Goal: Information Seeking & Learning: Find contact information

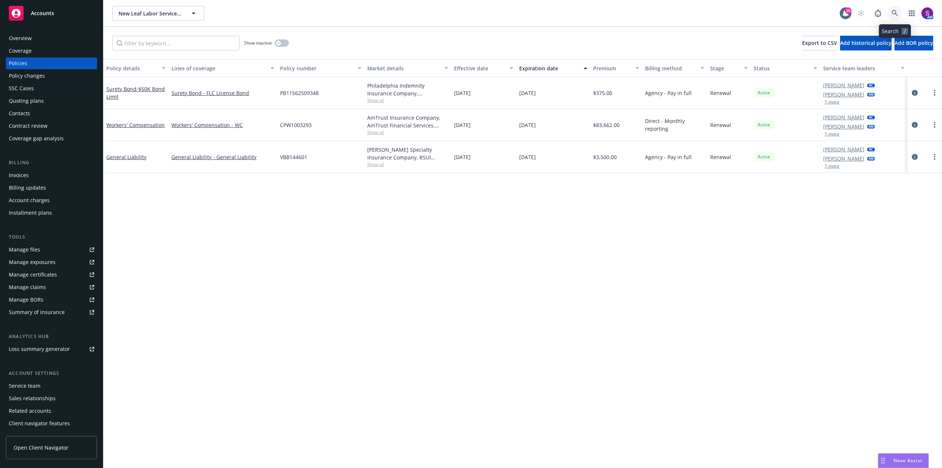
click at [896, 10] on icon at bounding box center [894, 13] width 7 height 7
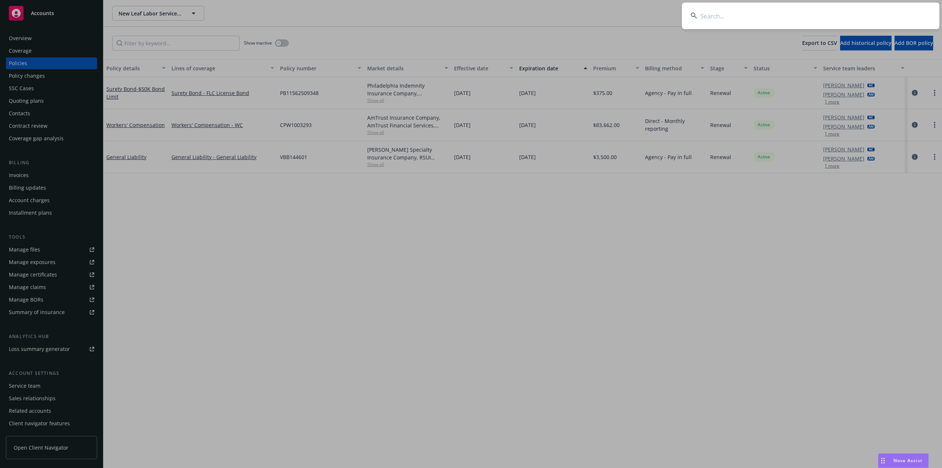
click at [804, 21] on input at bounding box center [810, 16] width 257 height 26
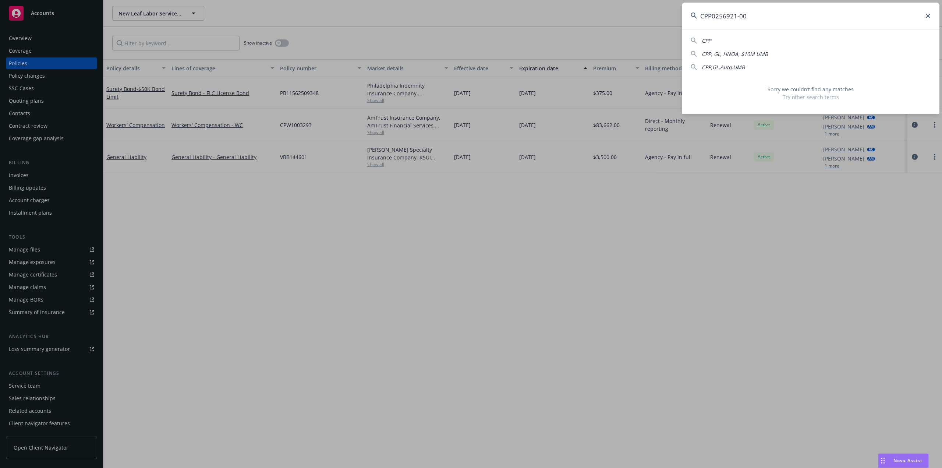
drag, startPoint x: 751, startPoint y: 17, endPoint x: 592, endPoint y: 31, distance: 159.2
click at [592, 31] on div "CPP0256921-00 CPP CPP, GL, HNOA, $10M UMB CPP,GL,Auto,UMB Sorry we couldn’t fin…" at bounding box center [471, 234] width 942 height 468
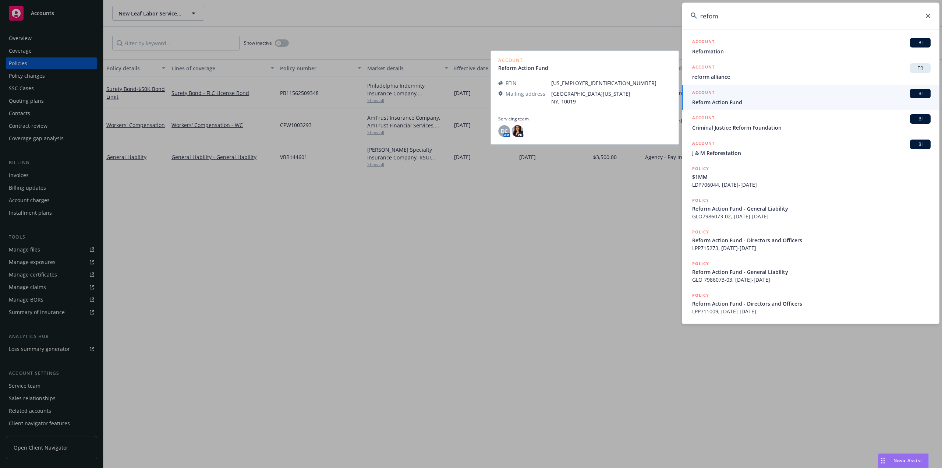
type input "refom"
click at [713, 100] on span "Reform Action Fund" at bounding box center [811, 102] width 238 height 8
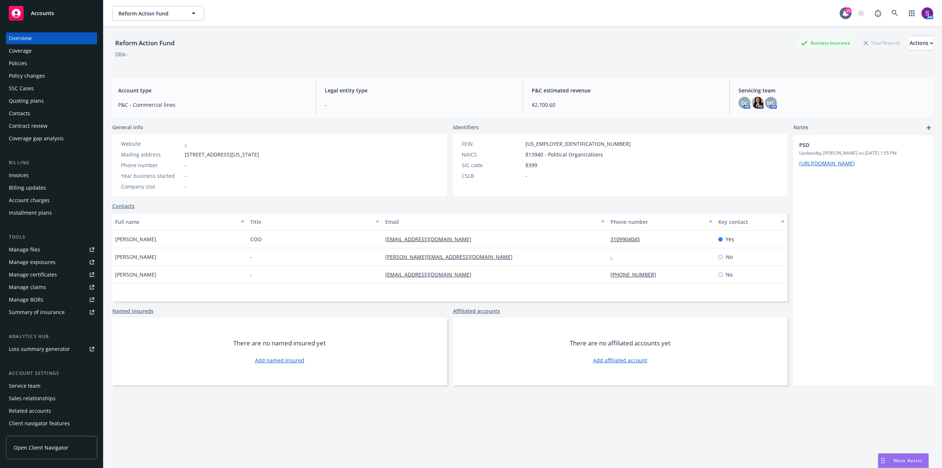
click at [35, 67] on div "Policies" at bounding box center [51, 63] width 85 height 12
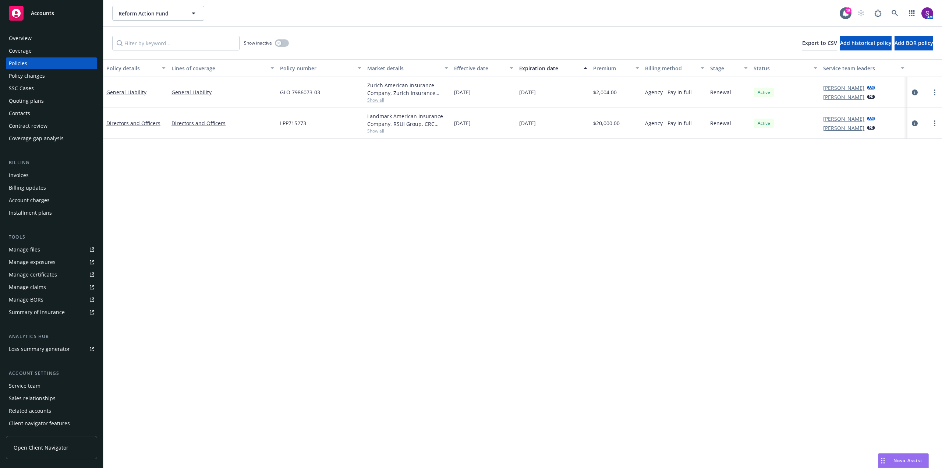
click at [373, 98] on span "Show all" at bounding box center [407, 100] width 81 height 6
click at [265, 206] on div "Policy details Lines of coverage Policy number Market details Effective date Ex…" at bounding box center [522, 263] width 838 height 408
click at [913, 93] on icon "circleInformation" at bounding box center [915, 92] width 6 height 6
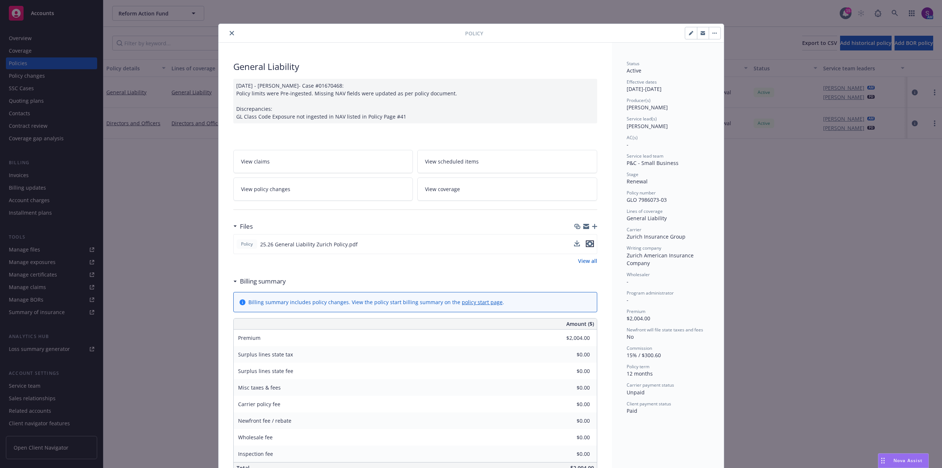
click at [587, 241] on icon "preview file" at bounding box center [589, 243] width 7 height 5
click at [230, 32] on icon "close" at bounding box center [232, 33] width 4 height 4
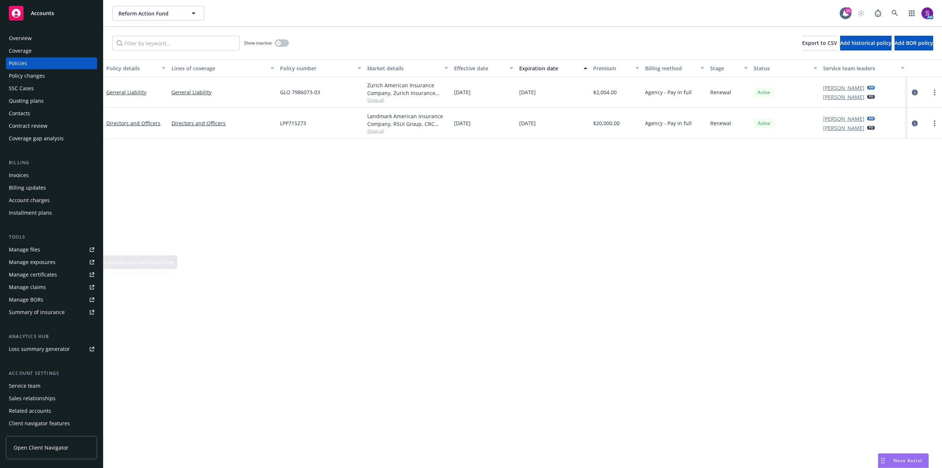
click at [43, 249] on link "Manage files" at bounding box center [51, 250] width 91 height 12
click at [40, 41] on div "Overview" at bounding box center [51, 38] width 85 height 12
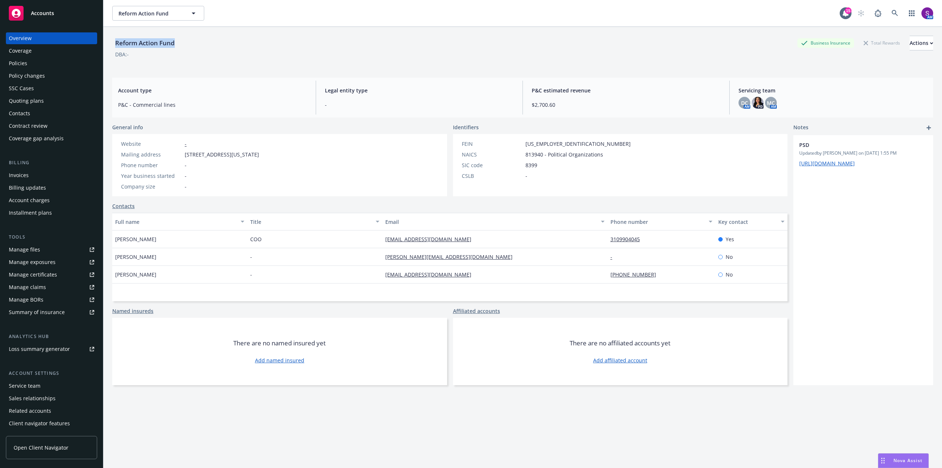
drag, startPoint x: 180, startPoint y: 45, endPoint x: 105, endPoint y: 40, distance: 74.8
click at [105, 40] on div "Reform Action Fund Business Insurance Total Rewards Actions DBA: - Account type…" at bounding box center [522, 261] width 838 height 468
copy div "Reform Action Fund"
click at [891, 12] on icon at bounding box center [894, 13] width 7 height 7
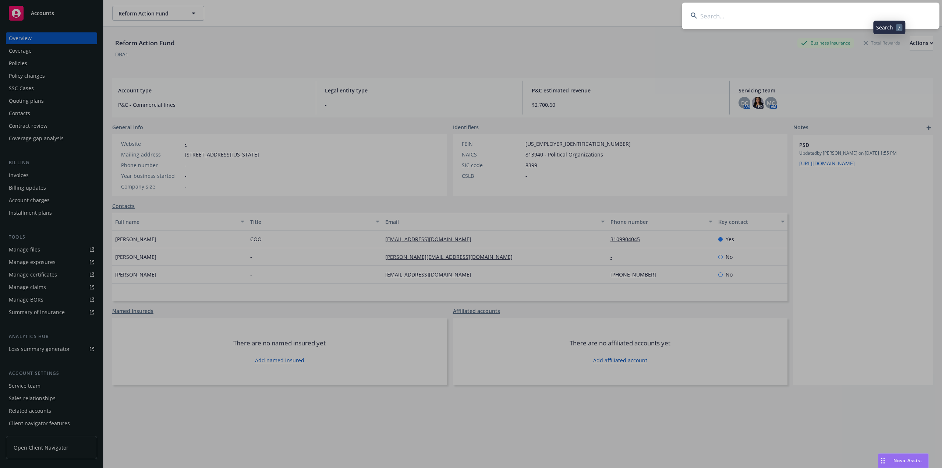
click at [711, 23] on input at bounding box center [810, 16] width 257 height 26
click at [731, 15] on input at bounding box center [810, 16] width 257 height 26
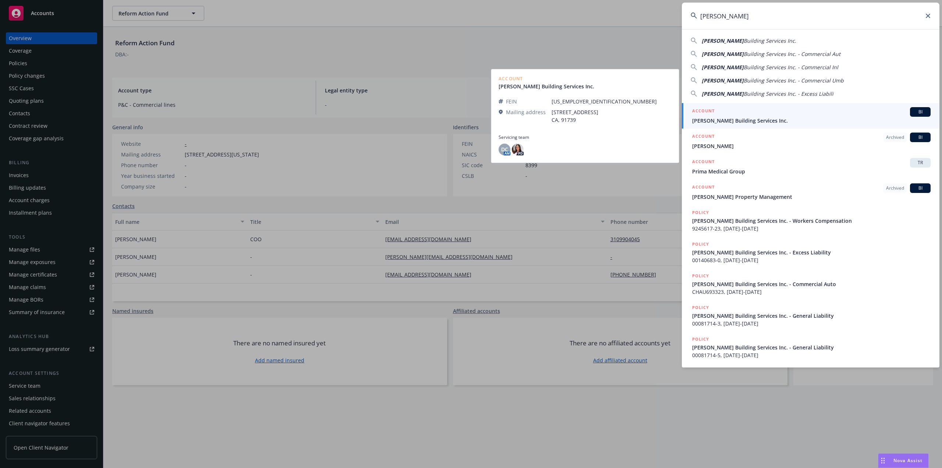
type input "Chamberlin"
click at [739, 116] on div "ACCOUNT BI" at bounding box center [811, 112] width 238 height 10
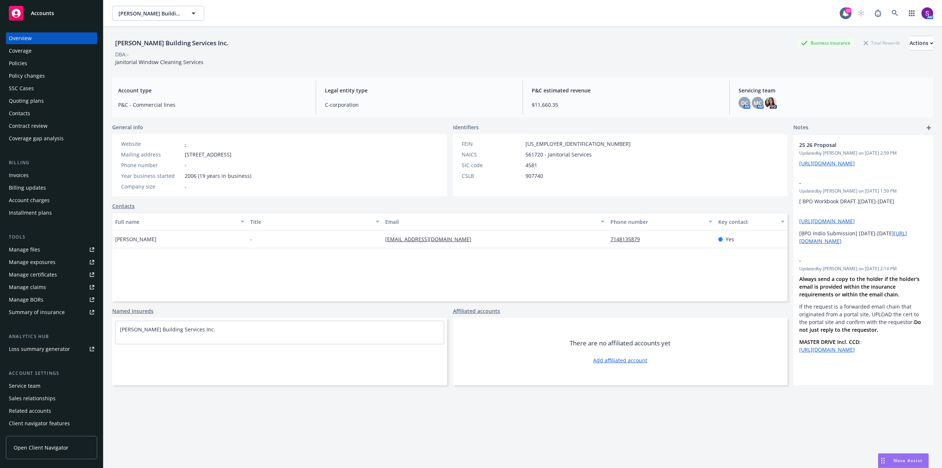
click at [42, 65] on div "Policies" at bounding box center [51, 63] width 85 height 12
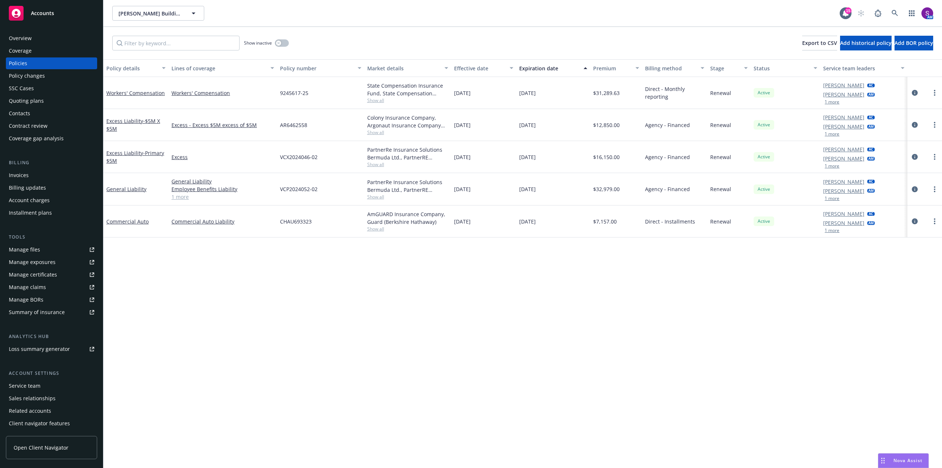
click at [33, 100] on div "Quoting plans" at bounding box center [26, 101] width 35 height 12
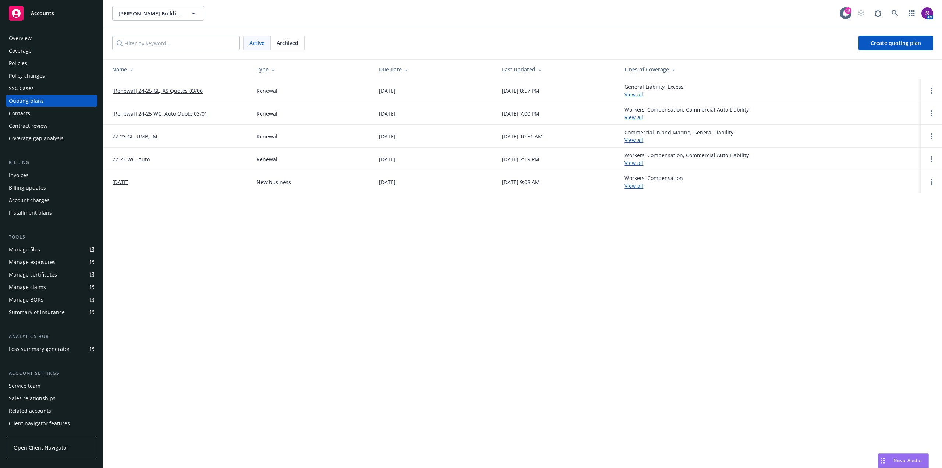
click at [175, 113] on link "[Renewal] 24-25 WC, Auto Quote 03/01" at bounding box center [159, 114] width 95 height 8
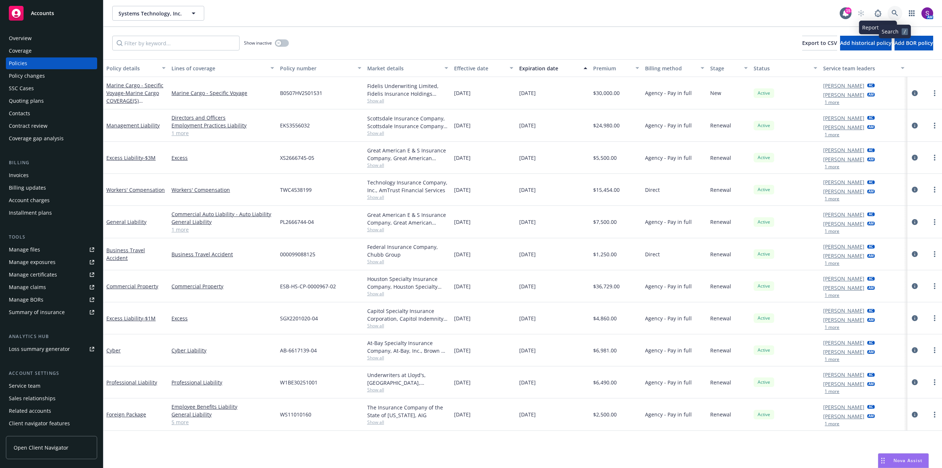
click at [893, 14] on icon at bounding box center [894, 13] width 6 height 6
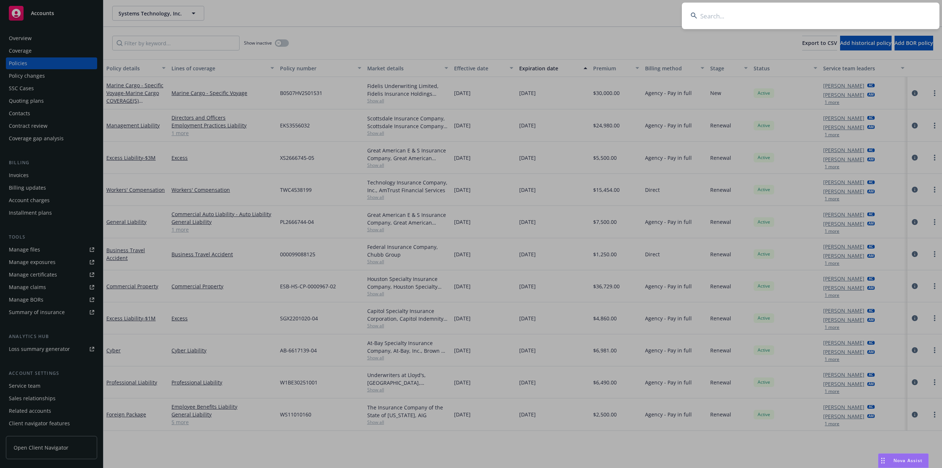
click at [750, 16] on input at bounding box center [810, 16] width 257 height 26
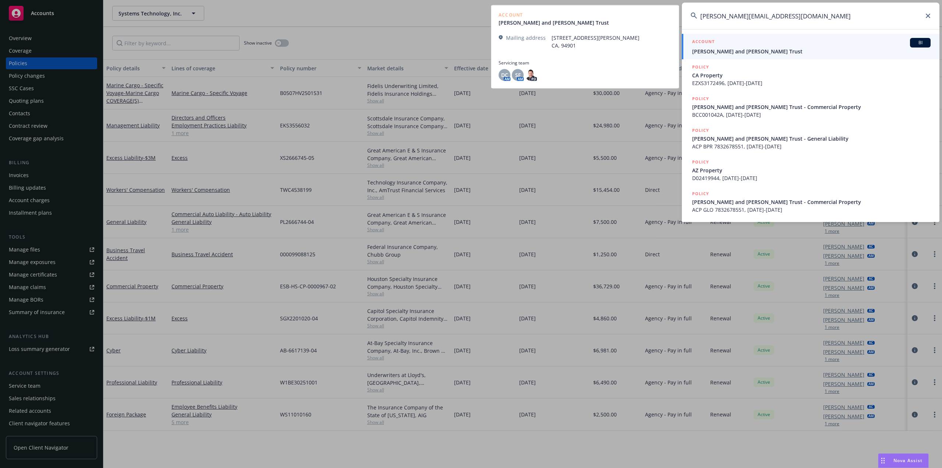
type input "minoia@comcast.net"
click at [745, 45] on div "ACCOUNT BI" at bounding box center [811, 43] width 238 height 10
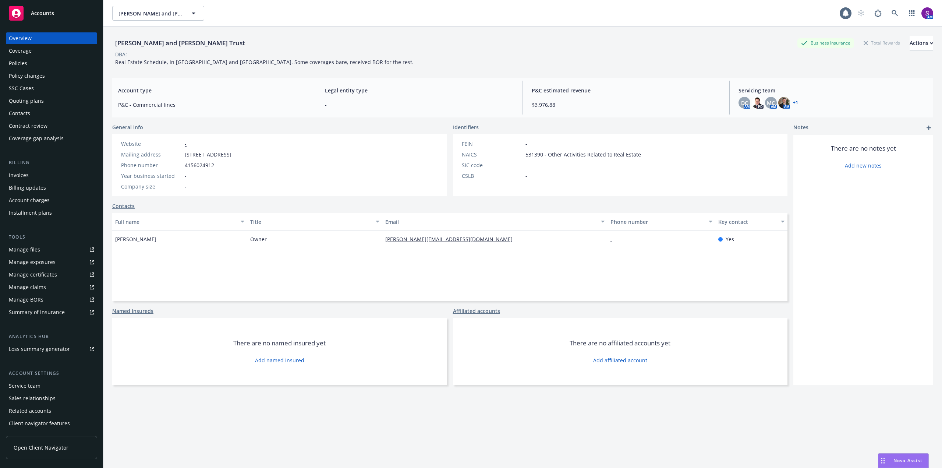
click at [30, 60] on div "Policies" at bounding box center [51, 63] width 85 height 12
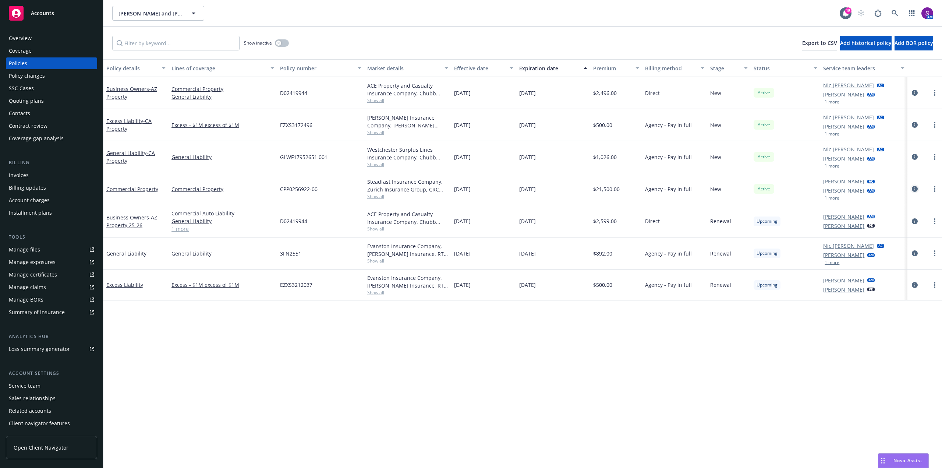
click at [913, 187] on icon "circleInformation" at bounding box center [915, 189] width 6 height 6
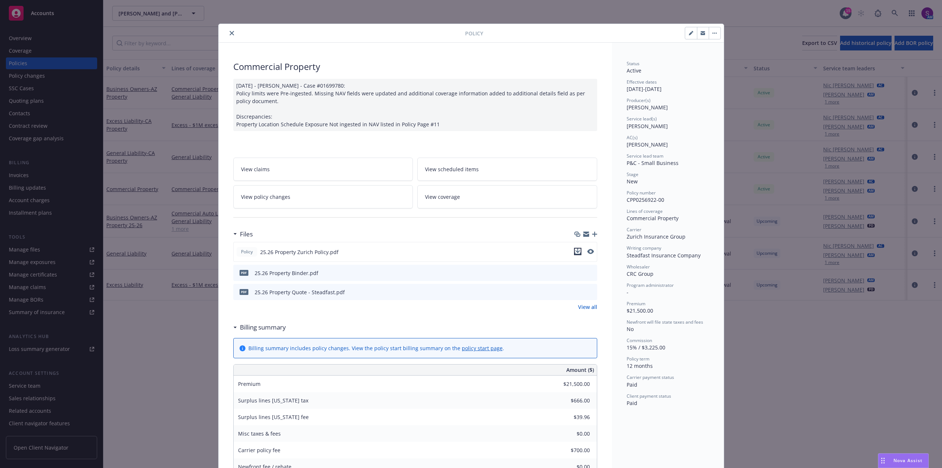
click at [575, 251] on icon "download file" at bounding box center [578, 251] width 6 height 6
click at [227, 35] on button "close" at bounding box center [231, 33] width 9 height 9
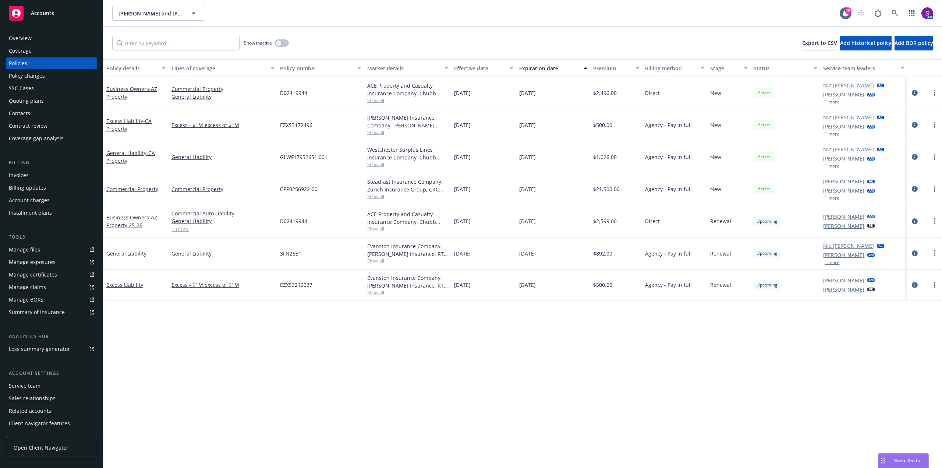
scroll to position [12, 0]
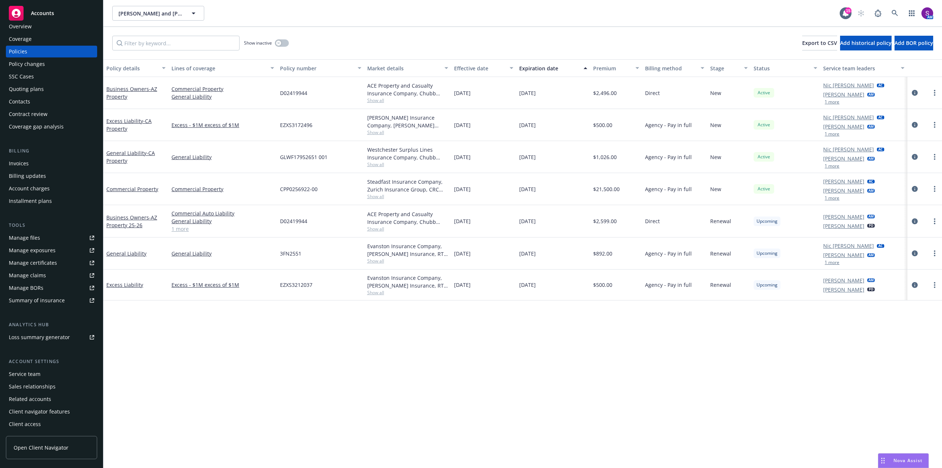
click at [42, 422] on div "Client access" at bounding box center [51, 424] width 85 height 12
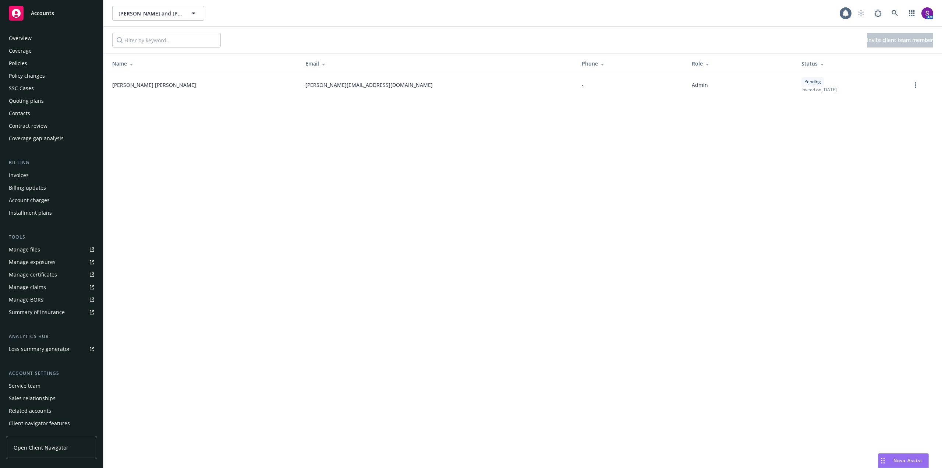
scroll to position [12, 0]
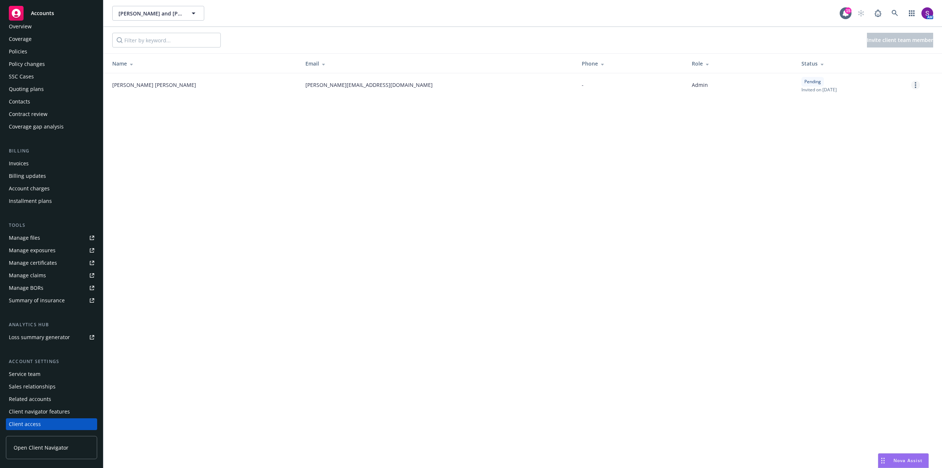
click at [912, 82] on link "more" at bounding box center [915, 85] width 9 height 9
click at [894, 100] on link "Re-send invite" at bounding box center [887, 100] width 65 height 15
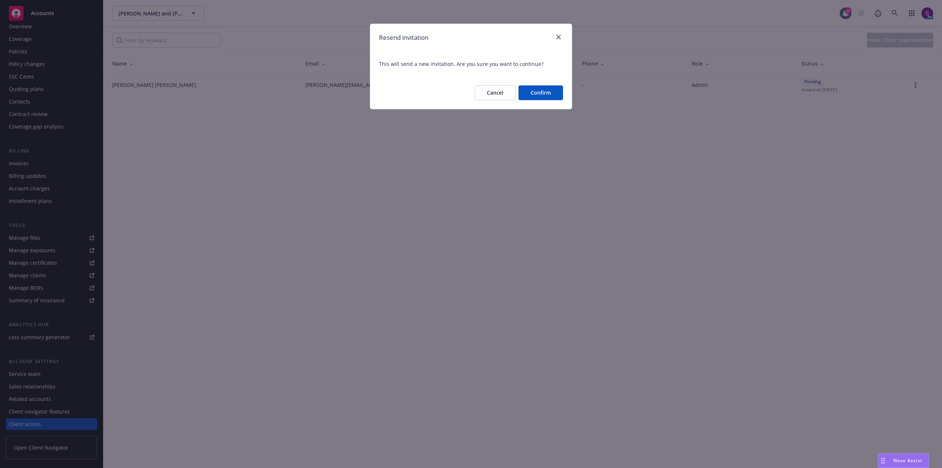
click at [552, 94] on button "Confirm" at bounding box center [540, 92] width 45 height 15
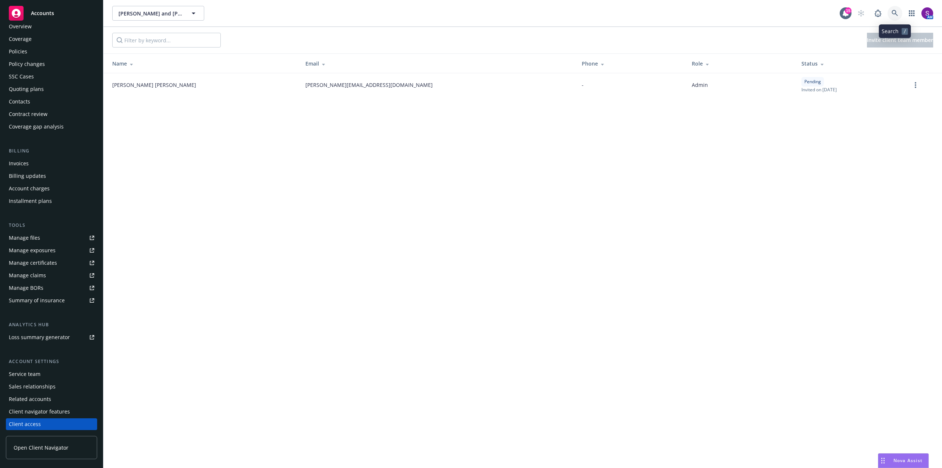
click at [893, 14] on icon at bounding box center [894, 13] width 6 height 6
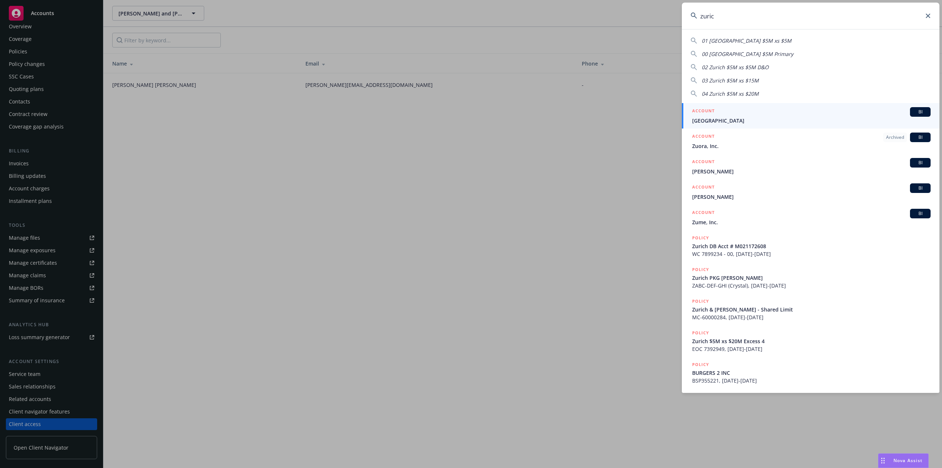
type input "zurich"
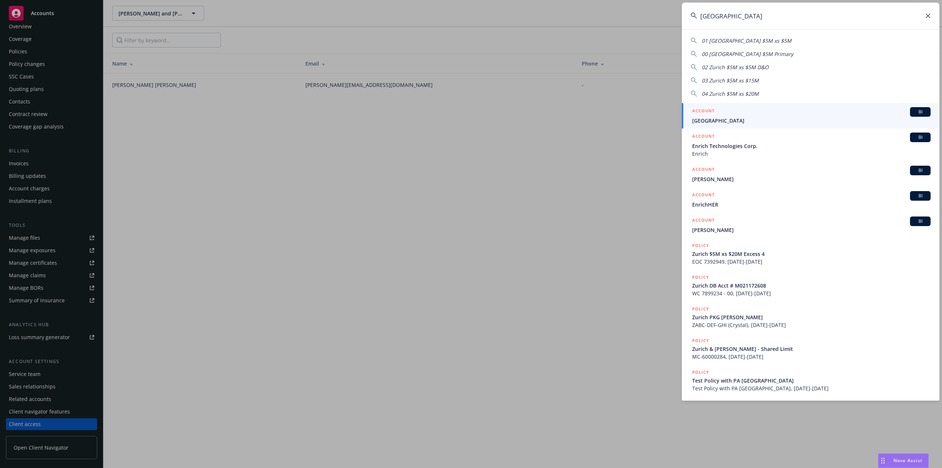
drag, startPoint x: 720, startPoint y: 19, endPoint x: 700, endPoint y: 20, distance: 20.3
click at [700, 20] on input "zurich" at bounding box center [810, 16] width 257 height 26
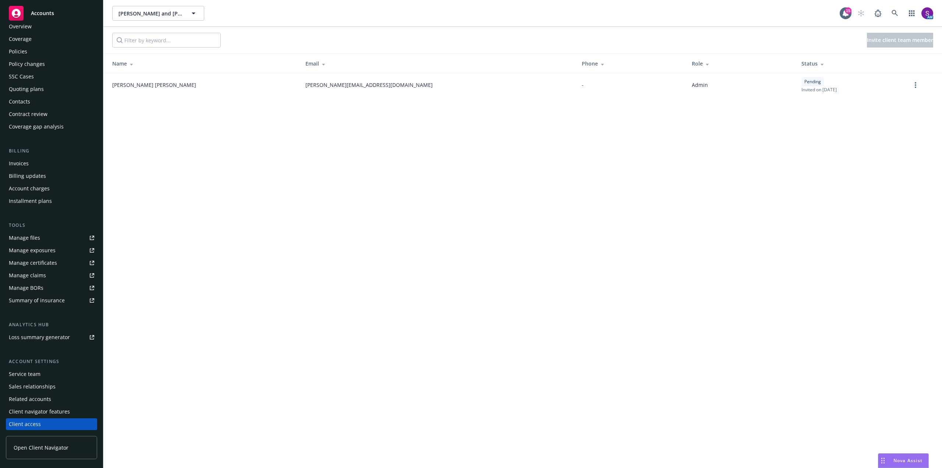
drag, startPoint x: 604, startPoint y: 107, endPoint x: 582, endPoint y: 107, distance: 21.7
click at [912, 14] on icon "button" at bounding box center [912, 13] width 6 height 6
click at [833, 74] on span "Find trading partner and contact information" at bounding box center [866, 76] width 91 height 4
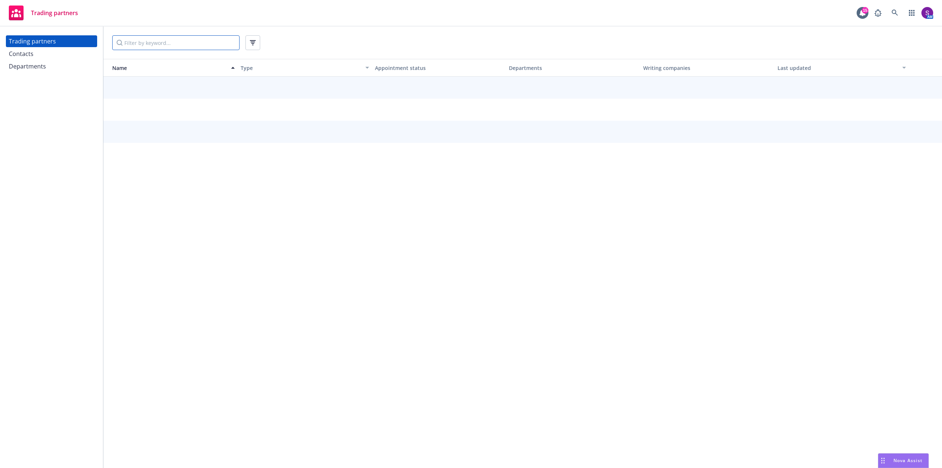
click at [134, 45] on input "Filter by keyword..." at bounding box center [175, 42] width 127 height 15
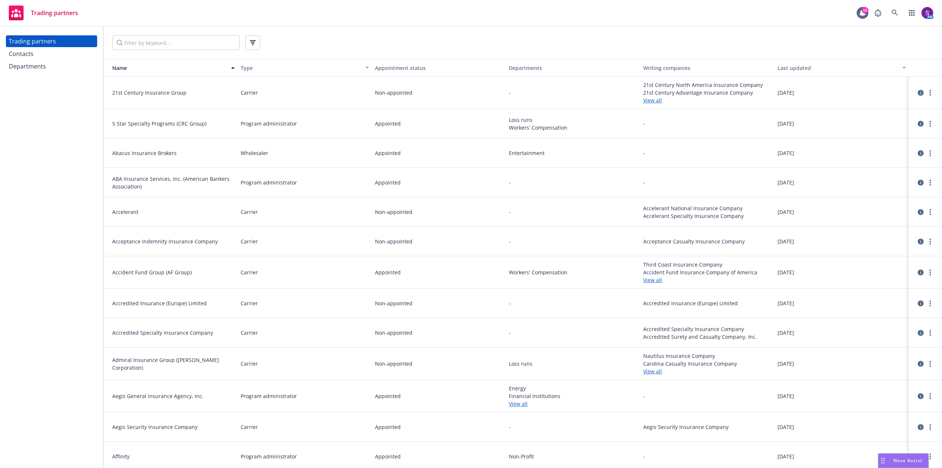
click at [49, 56] on div "Contacts" at bounding box center [51, 54] width 85 height 12
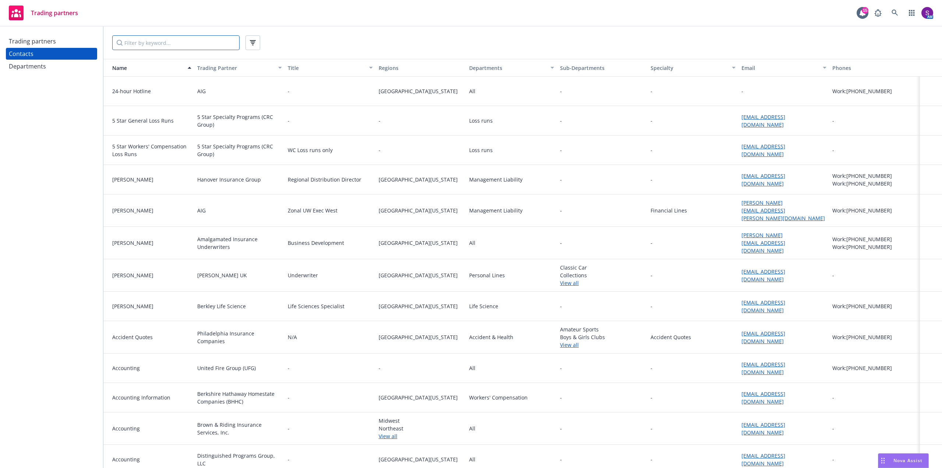
click at [134, 38] on input "Filter by keyword..." at bounding box center [175, 42] width 127 height 15
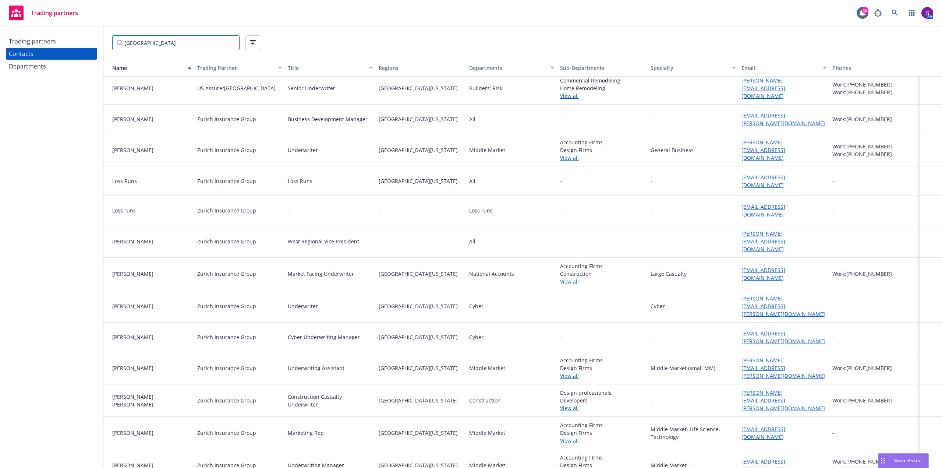
scroll to position [368, 0]
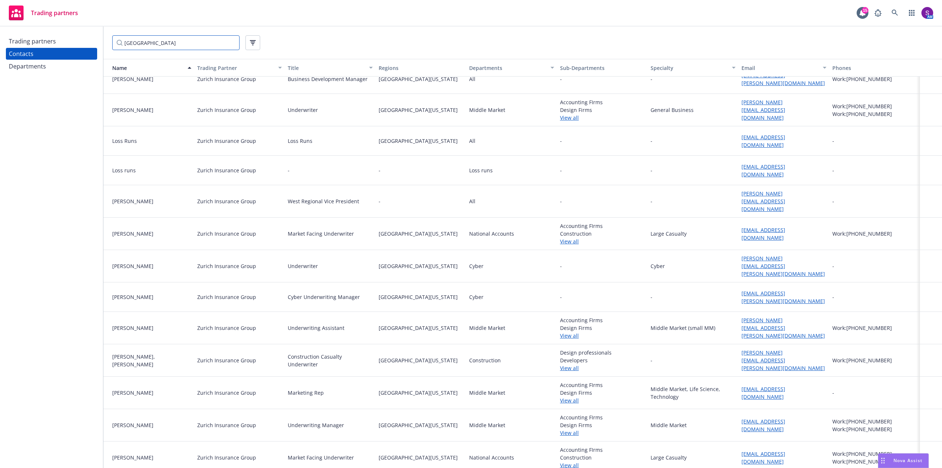
type input "zurich"
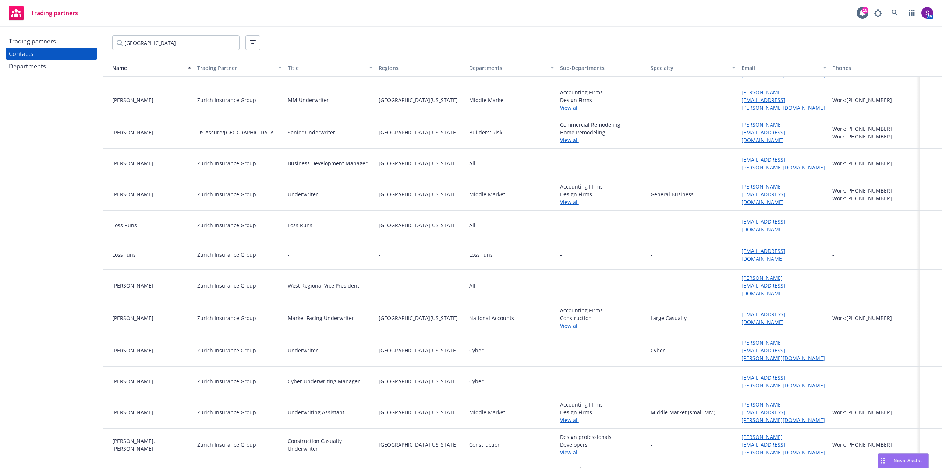
scroll to position [221, 0]
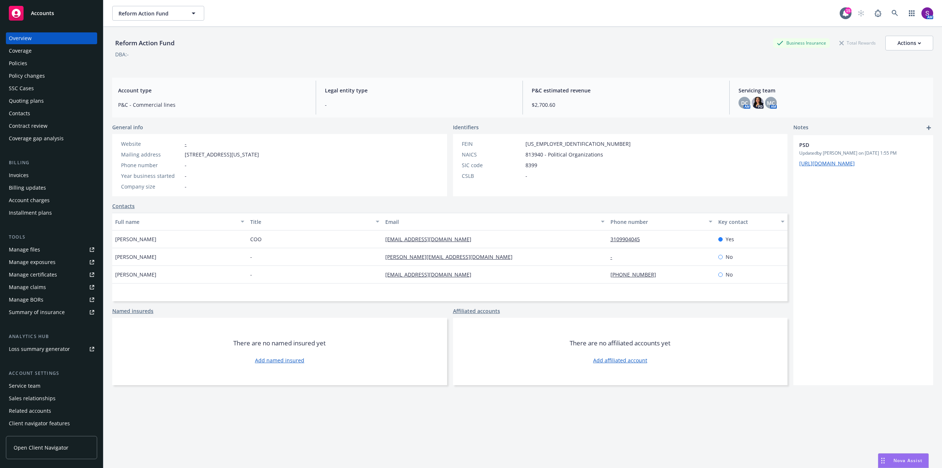
click at [45, 65] on div "Policies" at bounding box center [51, 63] width 85 height 12
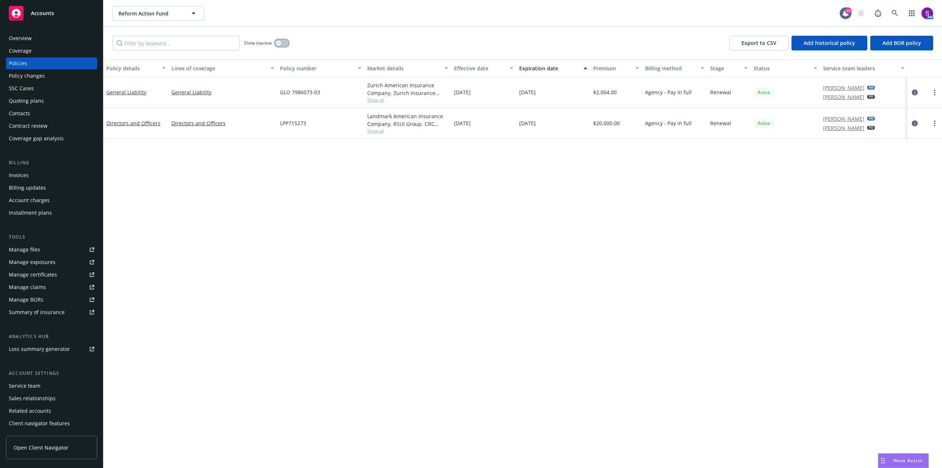
click at [276, 45] on button "button" at bounding box center [282, 42] width 14 height 7
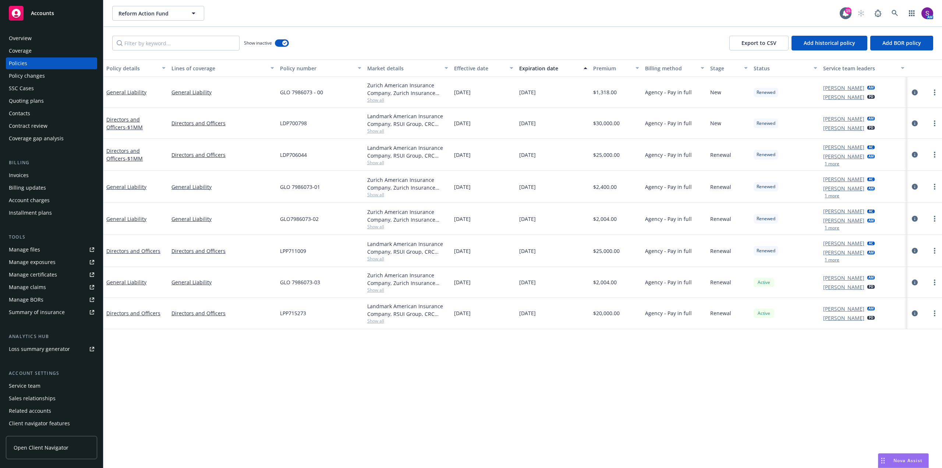
click at [49, 251] on link "Manage files" at bounding box center [51, 250] width 91 height 12
drag, startPoint x: 320, startPoint y: 283, endPoint x: 272, endPoint y: 283, distance: 47.5
click at [272, 283] on div "General Liability General Liability GLO 7986073-03 Zurich American Insurance Co…" at bounding box center [522, 282] width 838 height 31
copy div "GLO 7986073-03"
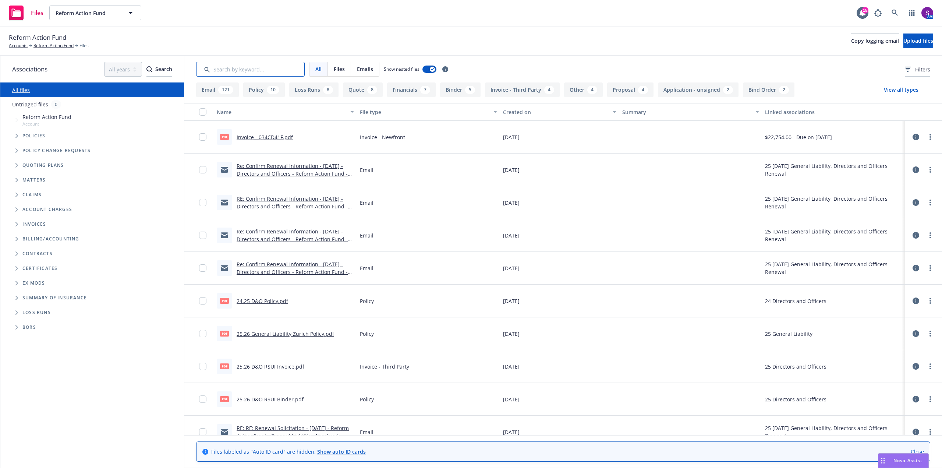
click at [233, 73] on input "Search by keyword..." at bounding box center [250, 69] width 109 height 15
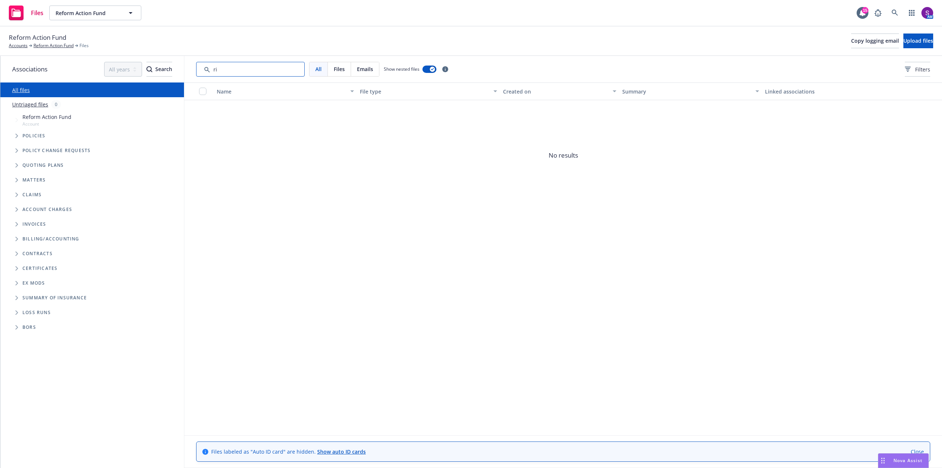
type input "r"
type input "f"
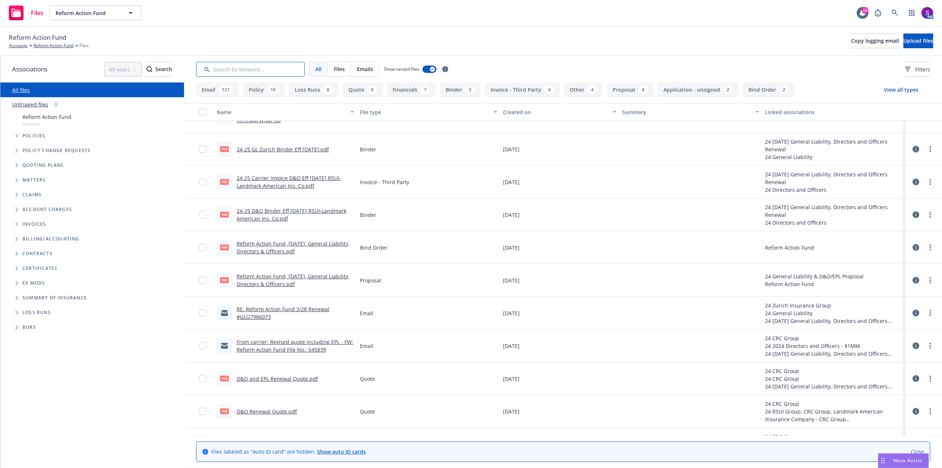
scroll to position [1950, 0]
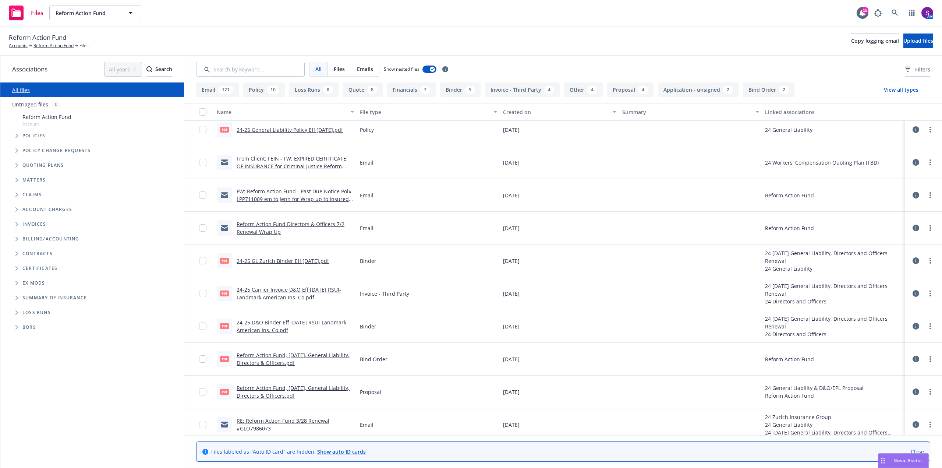
click at [277, 260] on link "24-25 GL Zurich Binder Eff [DATE].pdf" at bounding box center [283, 260] width 92 height 7
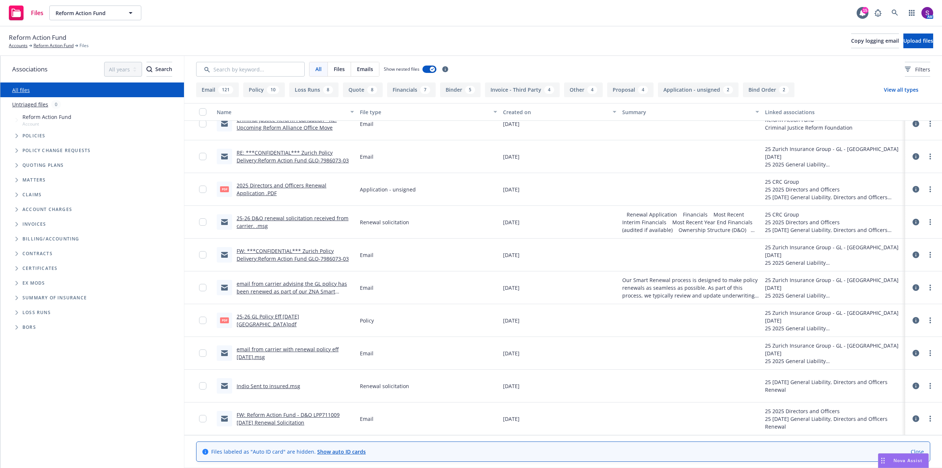
scroll to position [883, 0]
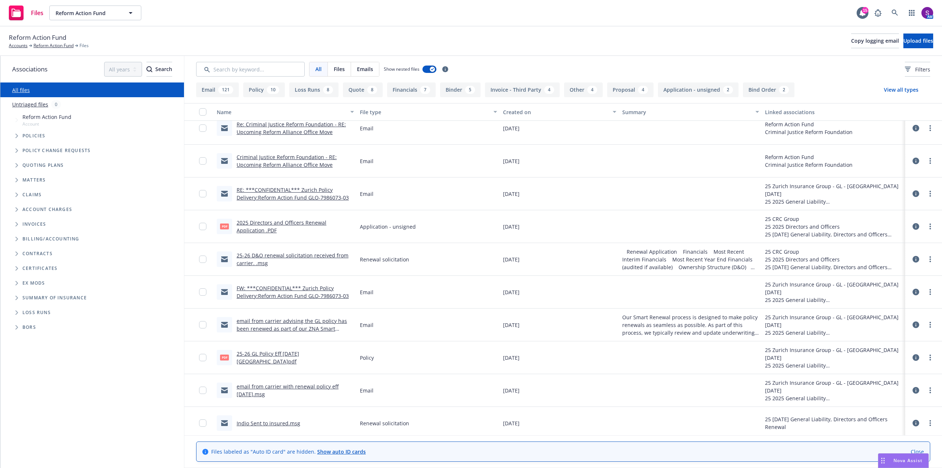
click at [266, 383] on link "email from carrier with renewal policy eff [DATE].msg" at bounding box center [288, 390] width 102 height 15
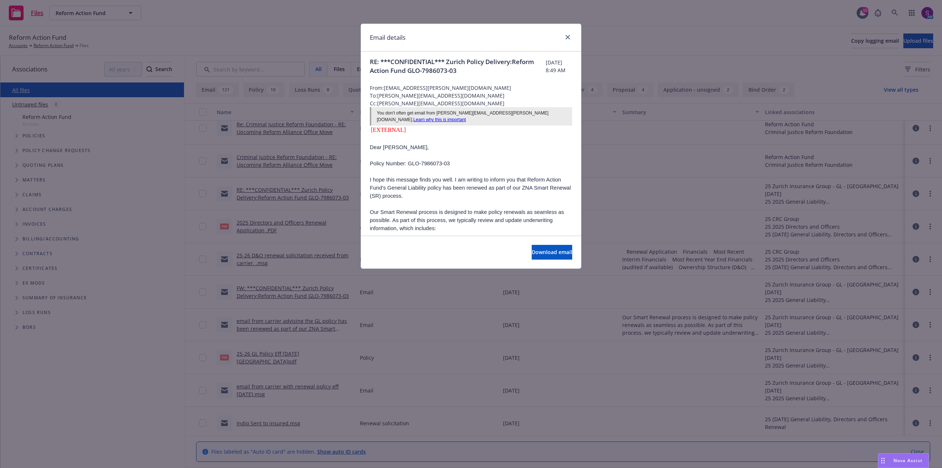
scroll to position [0, 0]
drag, startPoint x: 451, startPoint y: 106, endPoint x: 379, endPoint y: 103, distance: 72.1
click at [379, 103] on span "Cc: [PERSON_NAME][EMAIL_ADDRESS][DOMAIN_NAME]" at bounding box center [471, 106] width 202 height 8
drag, startPoint x: 399, startPoint y: 102, endPoint x: 378, endPoint y: 105, distance: 21.6
click at [378, 105] on span "Cc: [PERSON_NAME][EMAIL_ADDRESS][DOMAIN_NAME]" at bounding box center [471, 106] width 202 height 8
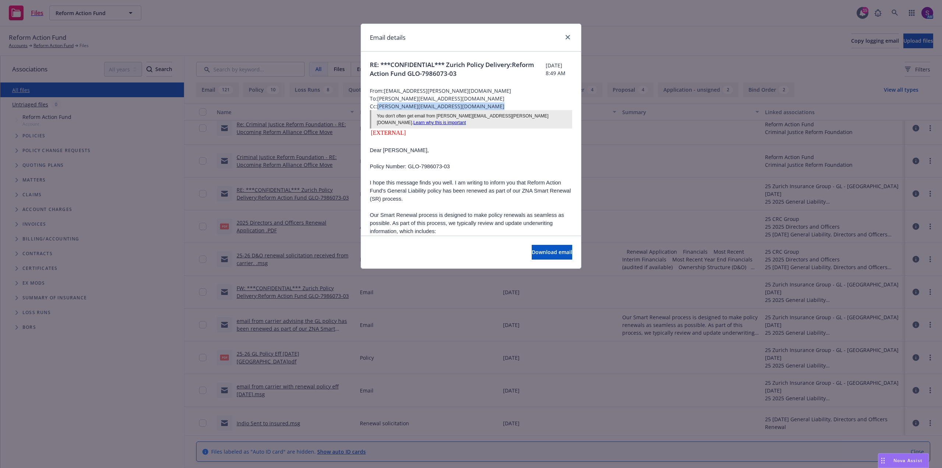
drag, startPoint x: 379, startPoint y: 105, endPoint x: 452, endPoint y: 107, distance: 73.2
click at [452, 107] on span "Cc: [PERSON_NAME][EMAIL_ADDRESS][DOMAIN_NAME]" at bounding box center [471, 106] width 202 height 8
copy span "[PERSON_NAME]"
click at [455, 92] on span "From: simon.robles@zurichna.com" at bounding box center [471, 91] width 202 height 8
drag, startPoint x: 455, startPoint y: 90, endPoint x: 385, endPoint y: 89, distance: 69.9
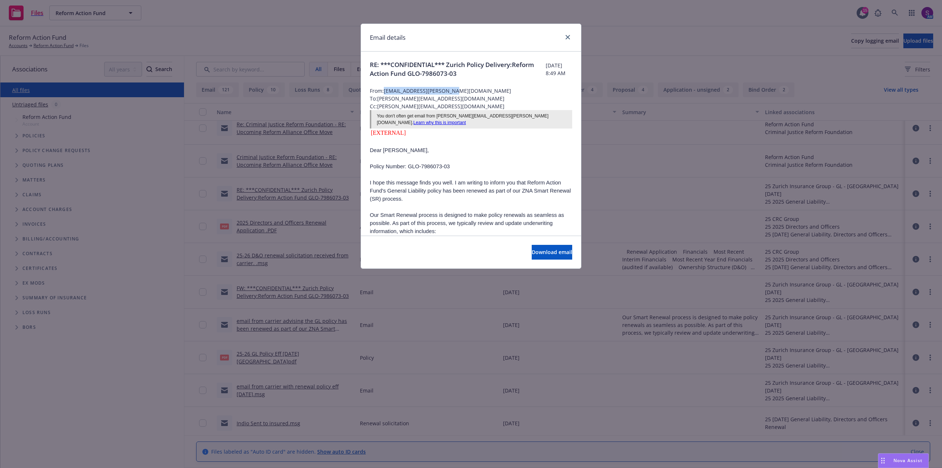
click at [385, 89] on span "From: simon.robles@zurichna.com" at bounding box center [471, 91] width 202 height 8
copy span "simon.robles@zurichna.com"
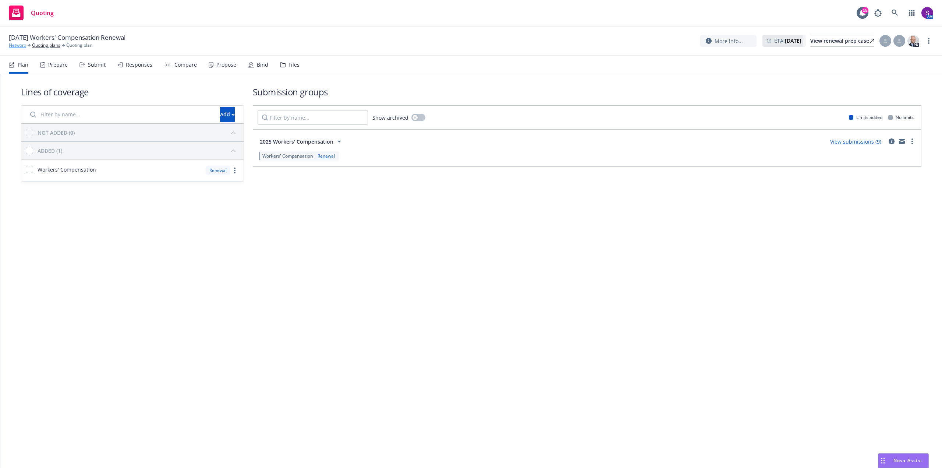
click at [18, 43] on link "Networx" at bounding box center [17, 45] width 17 height 7
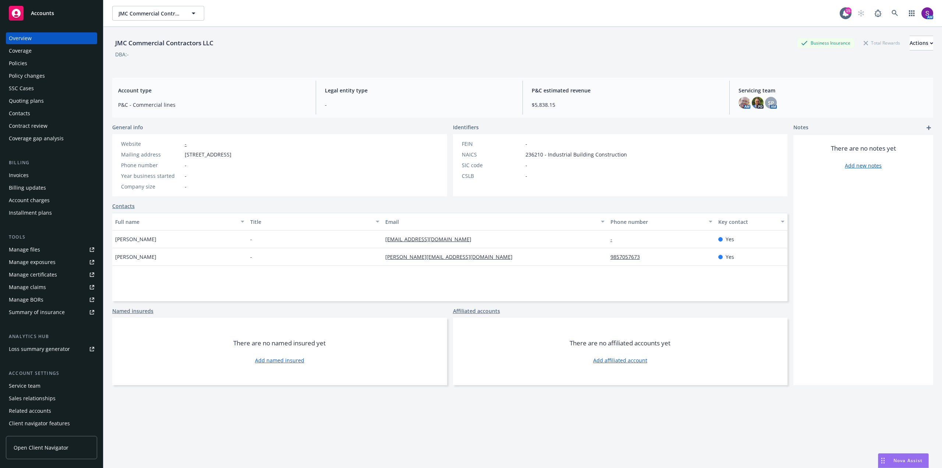
click at [33, 175] on div "Invoices" at bounding box center [51, 175] width 85 height 12
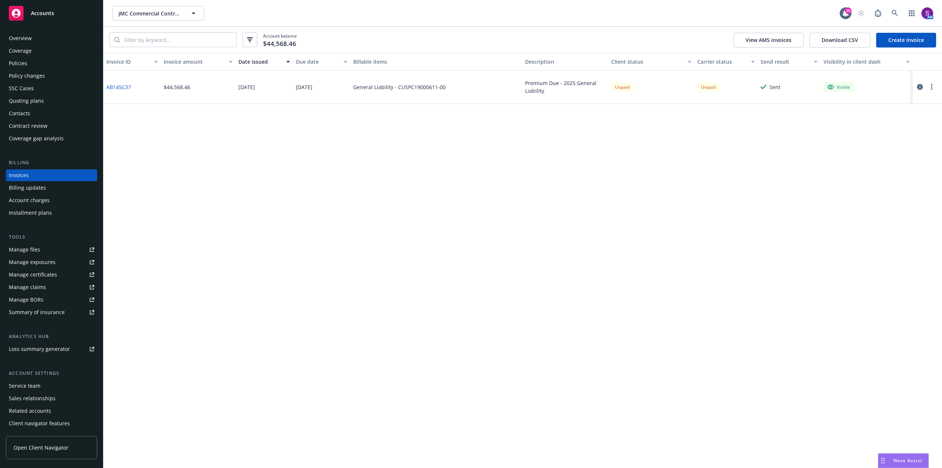
click at [116, 86] on link "AB145C37" at bounding box center [118, 87] width 25 height 8
click at [29, 245] on div "Manage files" at bounding box center [24, 250] width 31 height 12
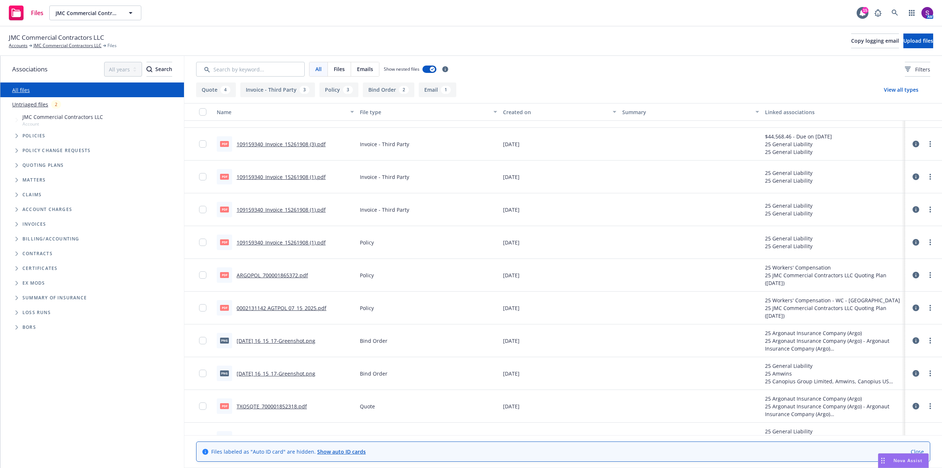
scroll to position [37, 0]
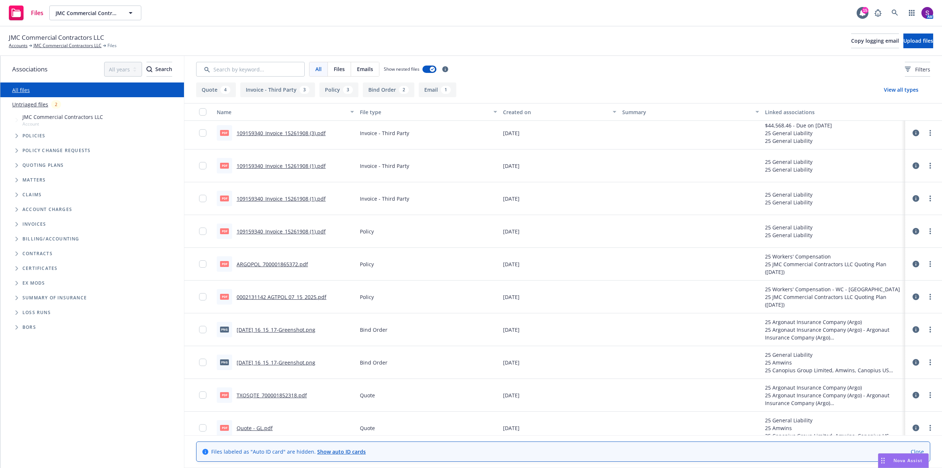
click at [274, 263] on link "ARGOPOL_700001865372.pdf" at bounding box center [272, 263] width 71 height 7
click at [279, 199] on link "109159340_Invoice_15261908 (1).pdf" at bounding box center [281, 198] width 89 height 7
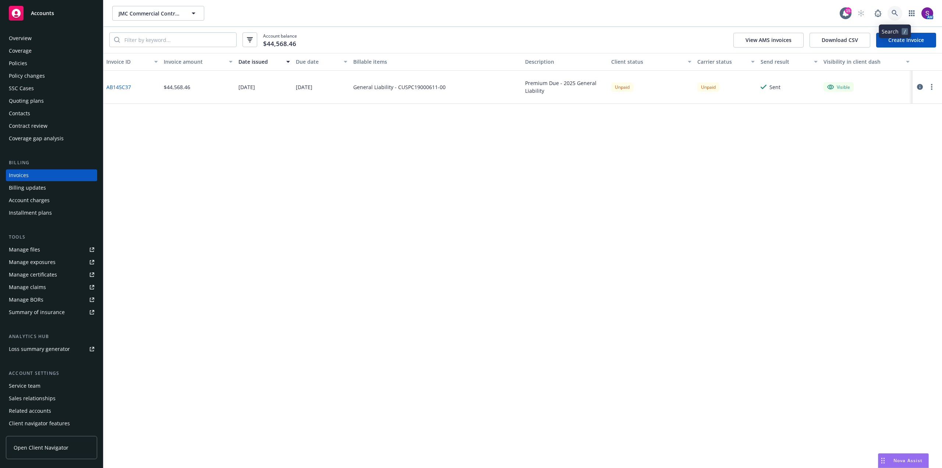
click at [895, 16] on icon at bounding box center [894, 13] width 7 height 7
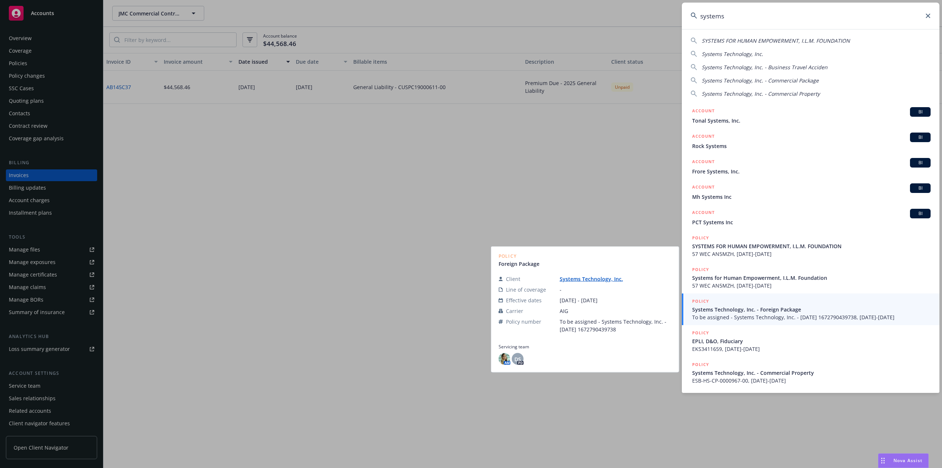
type input "systems"
click at [726, 312] on span "Systems Technology, Inc. - Foreign Package" at bounding box center [811, 309] width 238 height 8
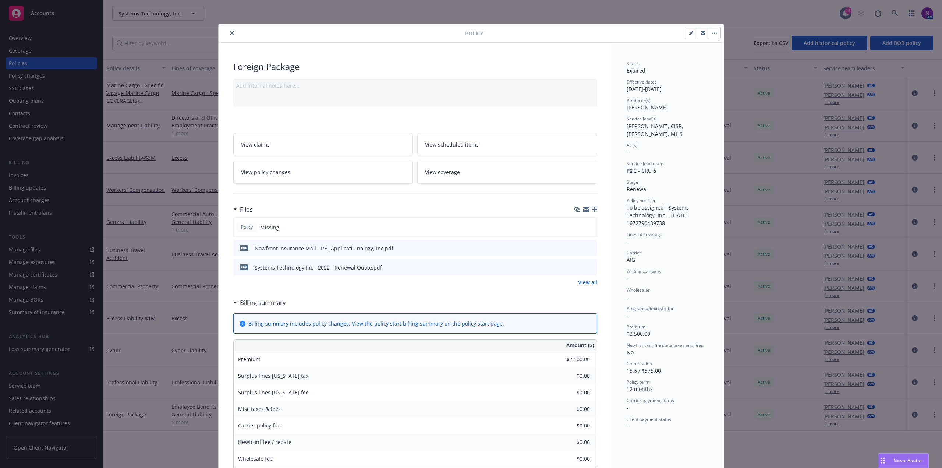
click at [227, 31] on button "close" at bounding box center [231, 33] width 9 height 9
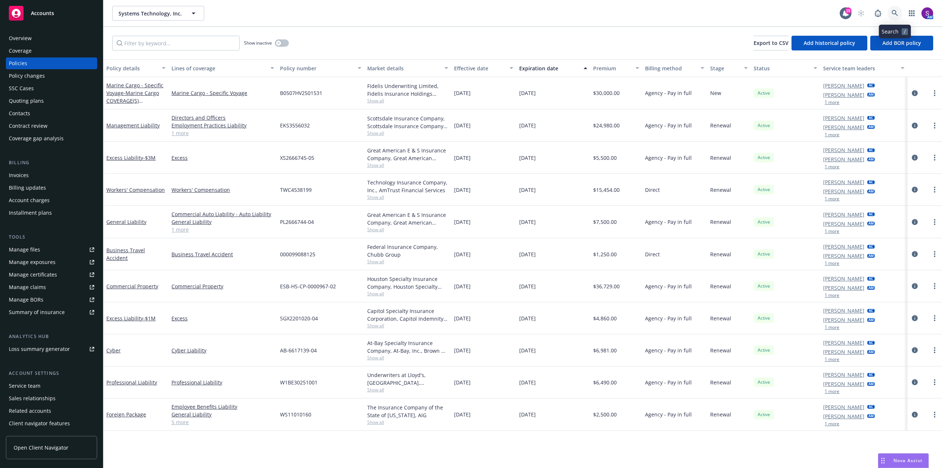
click at [893, 8] on link at bounding box center [894, 13] width 15 height 15
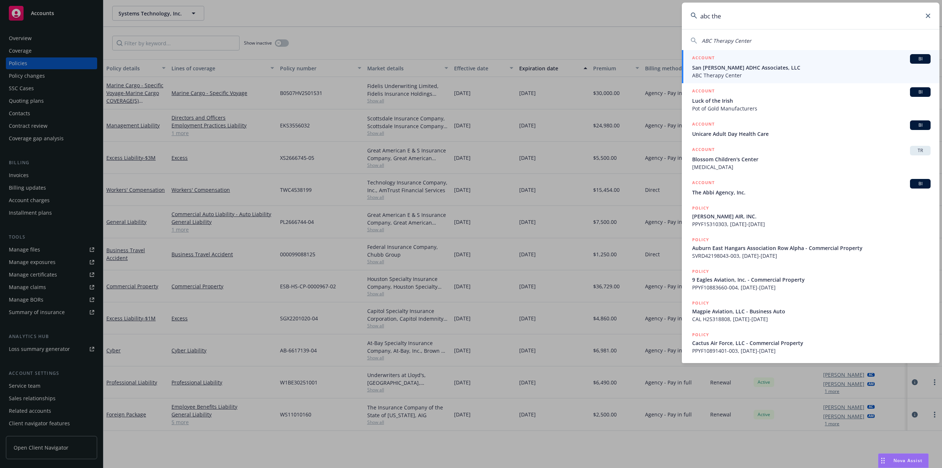
click at [729, 40] on span "ABC Therapy Center" at bounding box center [726, 40] width 50 height 7
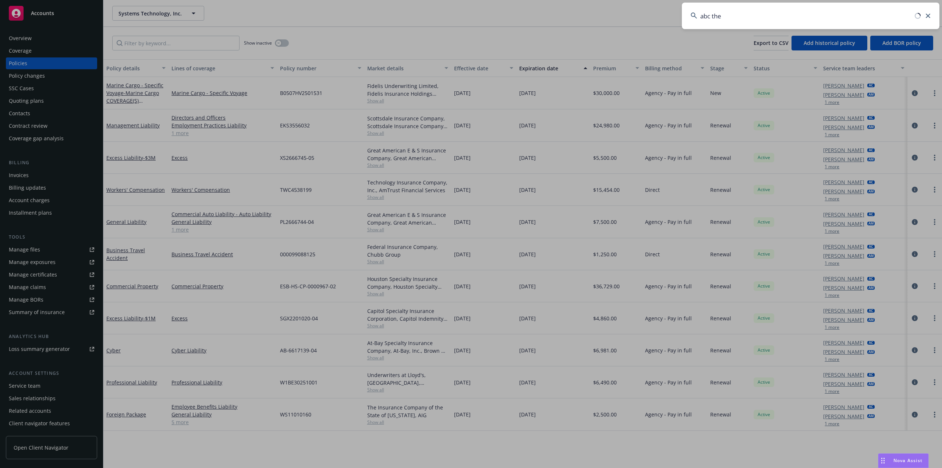
type input "ABC Therapy Center"
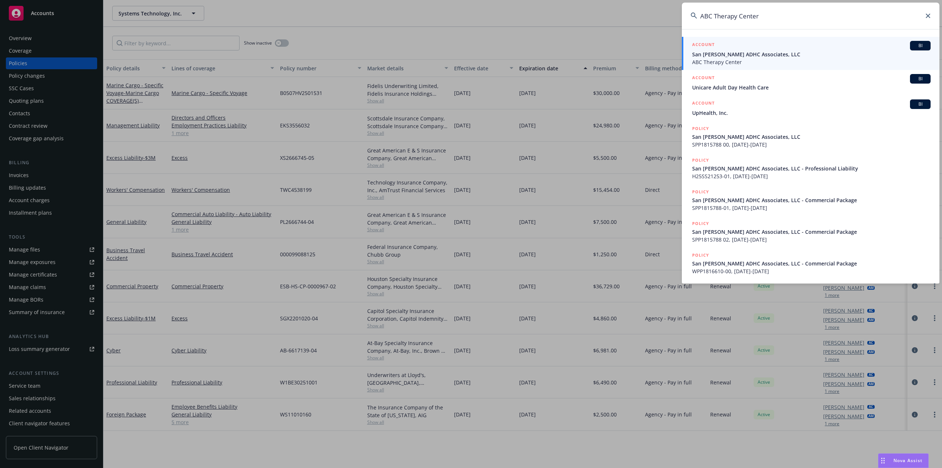
click at [749, 63] on span "ABC Therapy Center" at bounding box center [811, 62] width 238 height 8
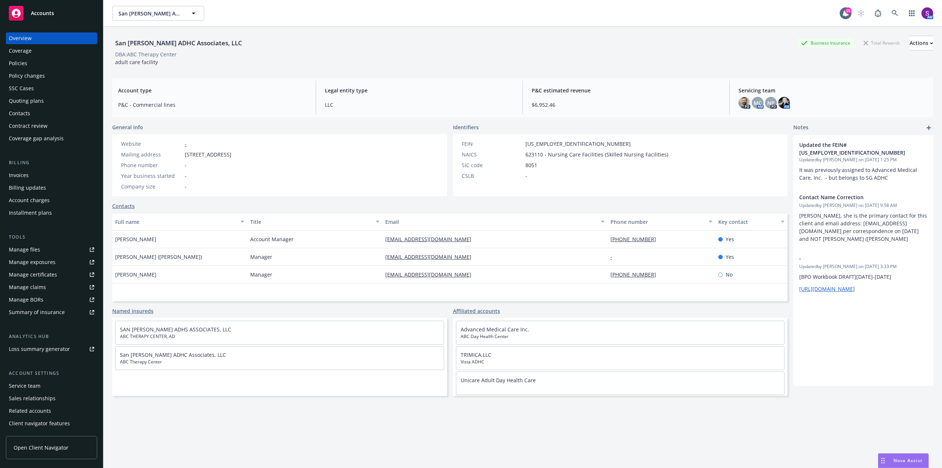
click at [28, 68] on div "Policies" at bounding box center [51, 63] width 85 height 12
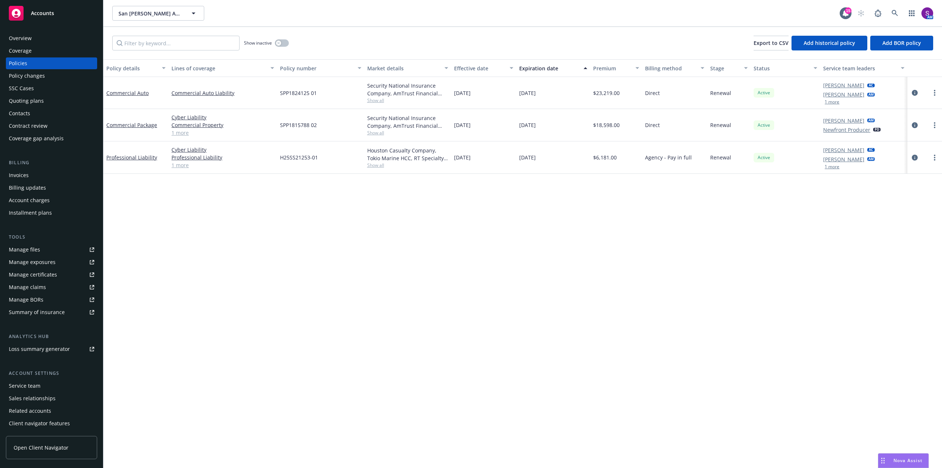
click at [28, 41] on div "Overview" at bounding box center [20, 38] width 23 height 12
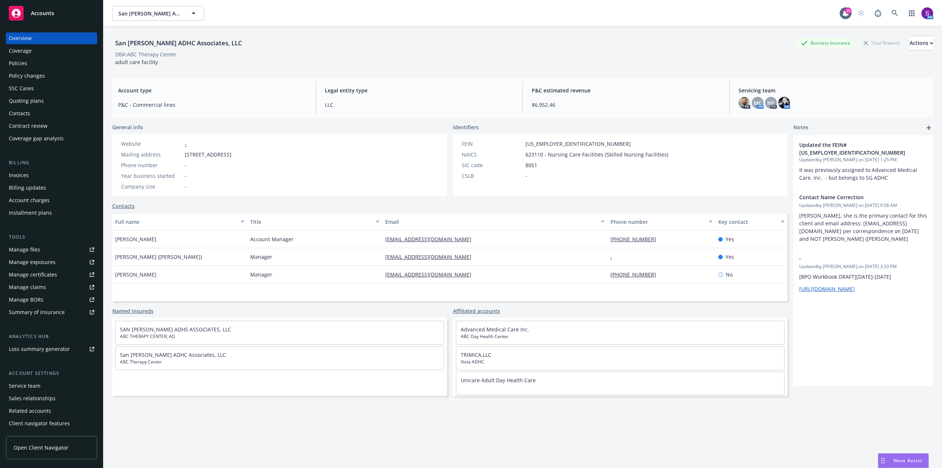
click at [39, 65] on div "Policies" at bounding box center [51, 63] width 85 height 12
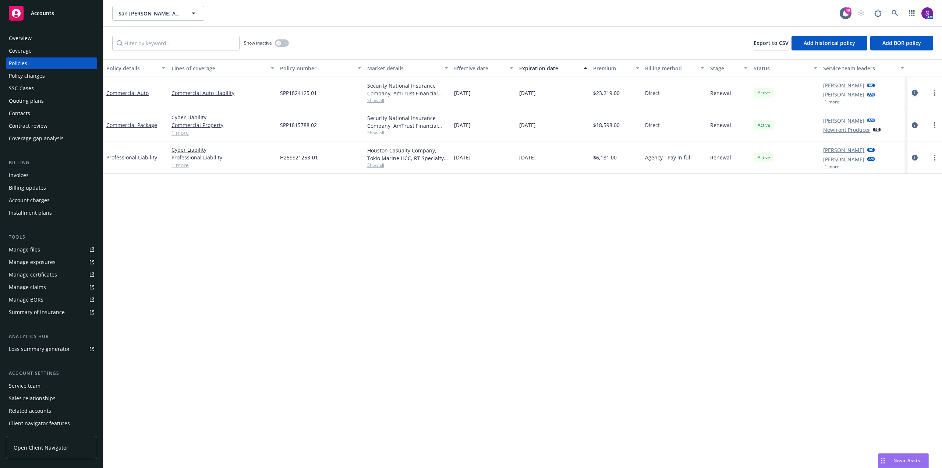
click at [913, 92] on icon "circleInformation" at bounding box center [915, 93] width 6 height 6
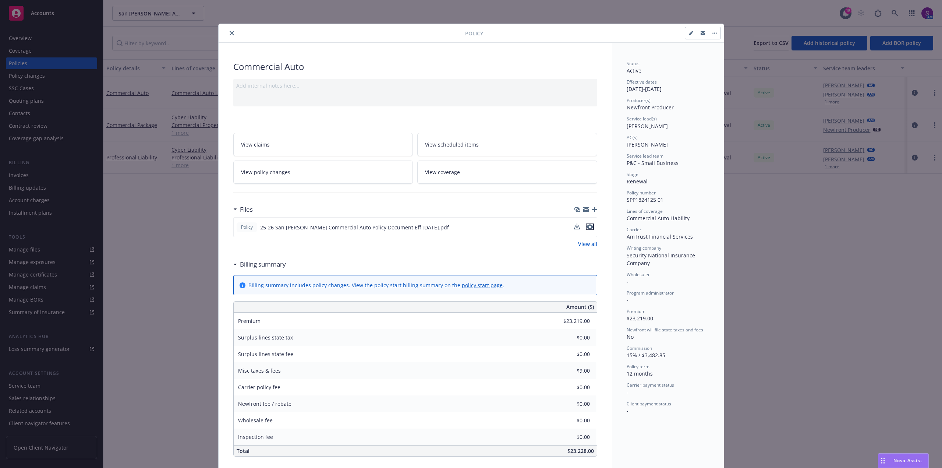
click at [590, 225] on icon "preview file" at bounding box center [589, 226] width 7 height 5
click at [230, 35] on icon "close" at bounding box center [232, 33] width 4 height 4
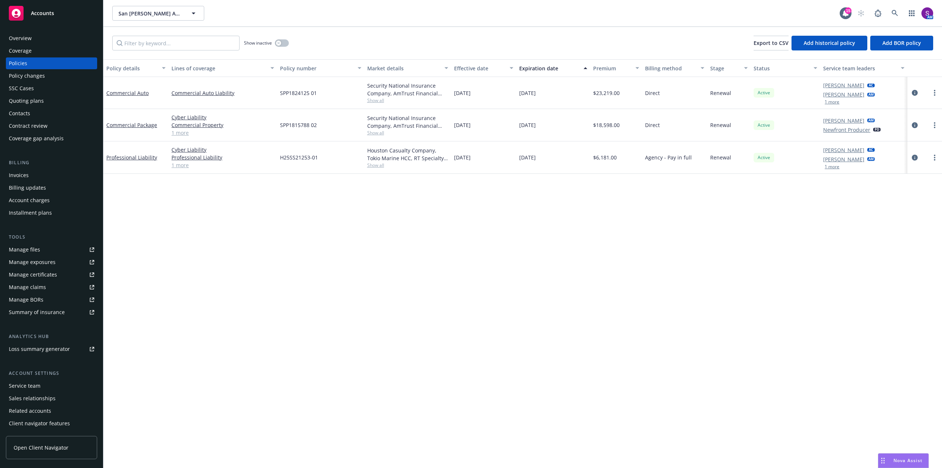
click at [26, 38] on div "Overview" at bounding box center [20, 38] width 23 height 12
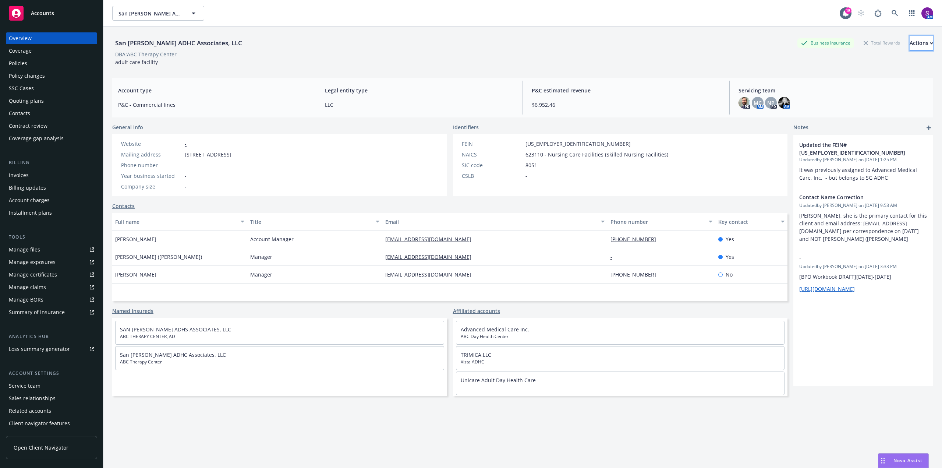
click at [909, 42] on div "Actions" at bounding box center [921, 43] width 24 height 14
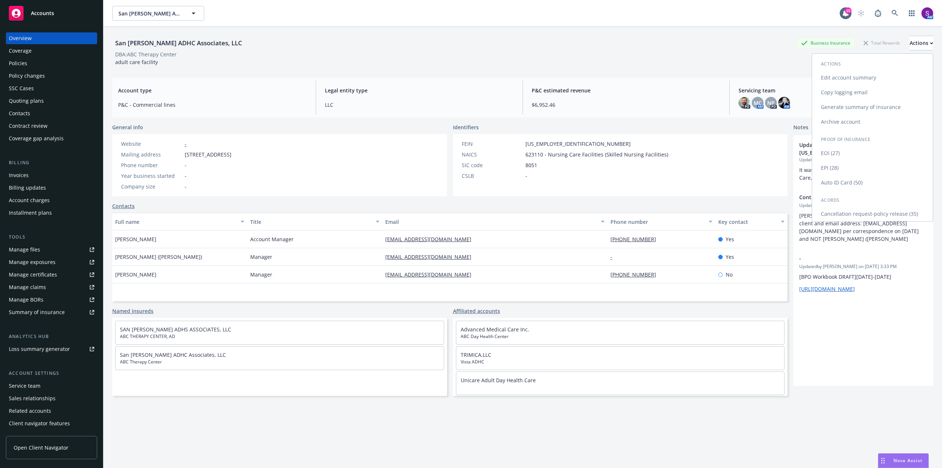
click at [848, 94] on link "Copy logging email" at bounding box center [872, 92] width 121 height 15
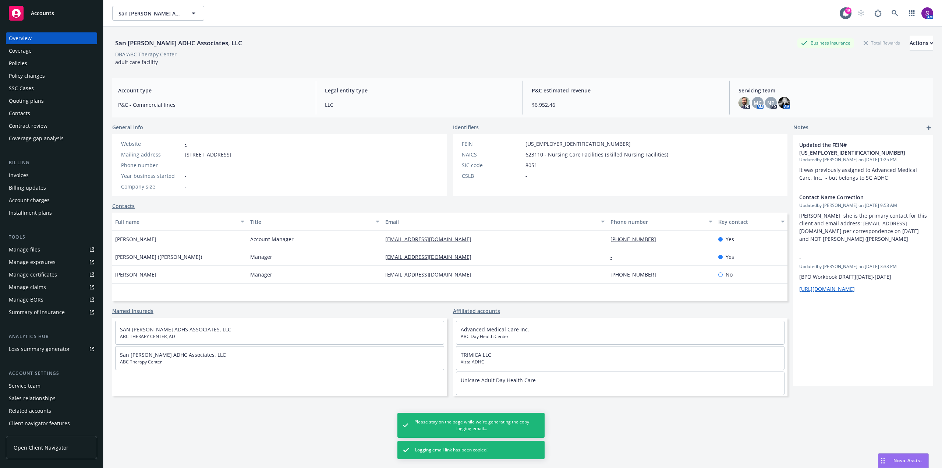
click at [38, 64] on div "Policies" at bounding box center [51, 63] width 85 height 12
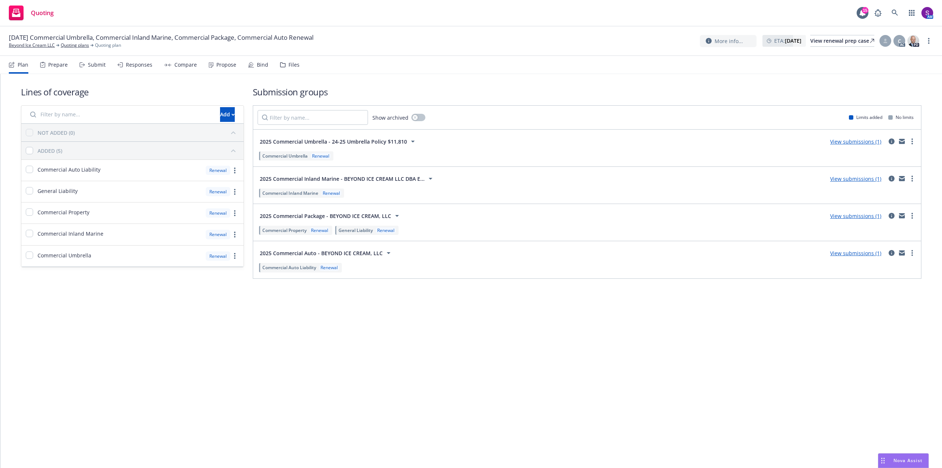
click at [227, 66] on div "Propose" at bounding box center [226, 65] width 20 height 6
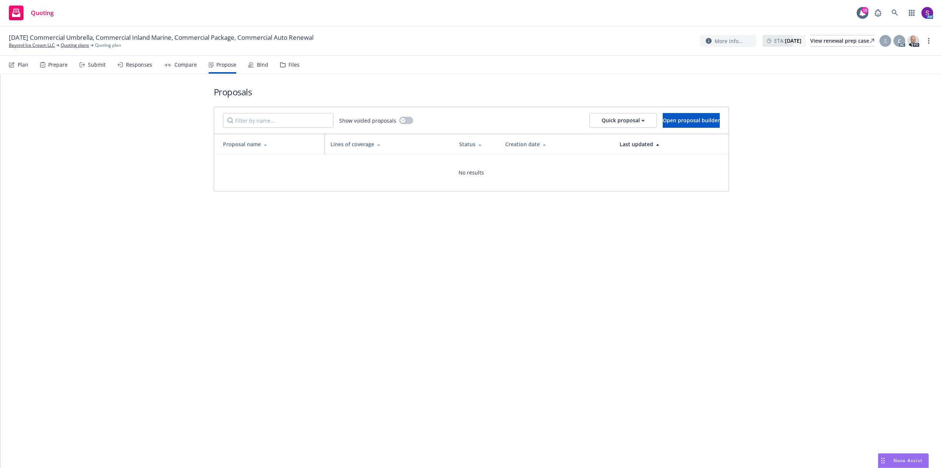
click at [178, 63] on div "Compare" at bounding box center [185, 65] width 22 height 6
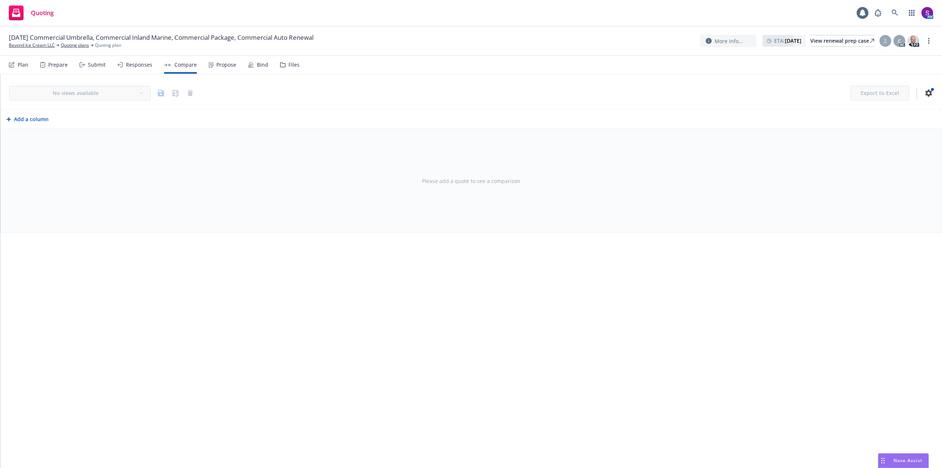
click at [138, 67] on div "Responses" at bounding box center [139, 65] width 26 height 6
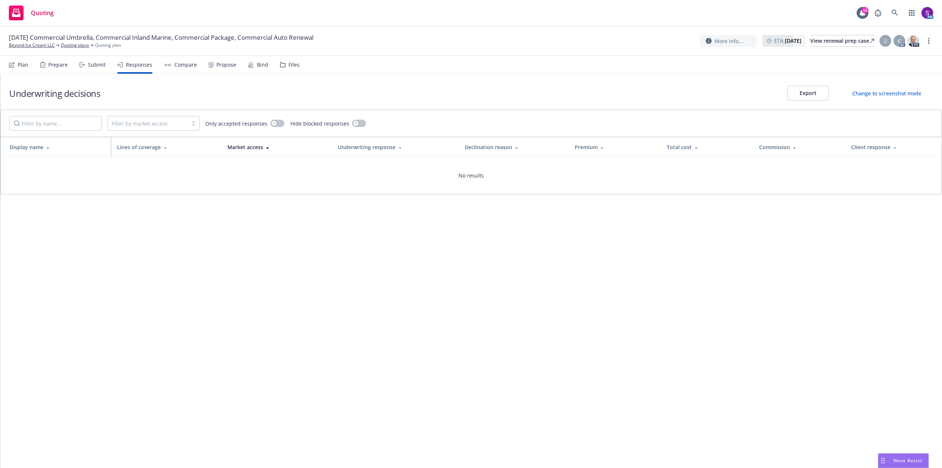
click at [227, 67] on div "Propose" at bounding box center [226, 65] width 20 height 6
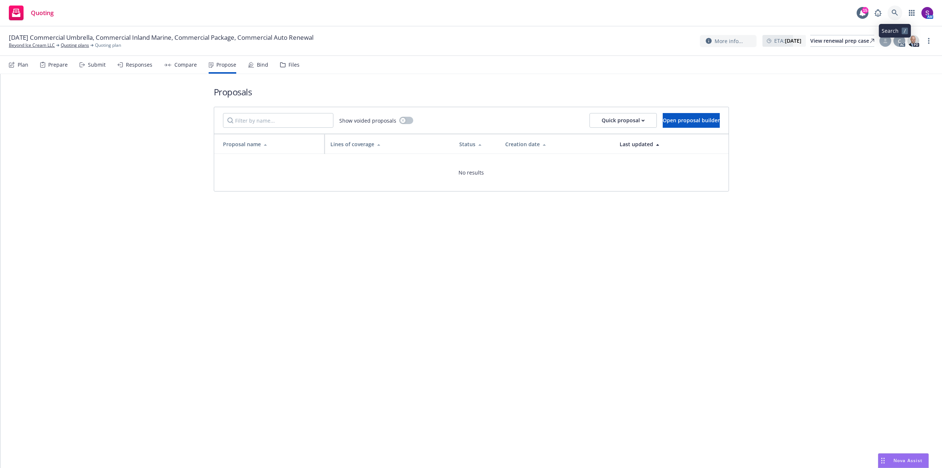
click at [891, 13] on icon at bounding box center [894, 13] width 7 height 7
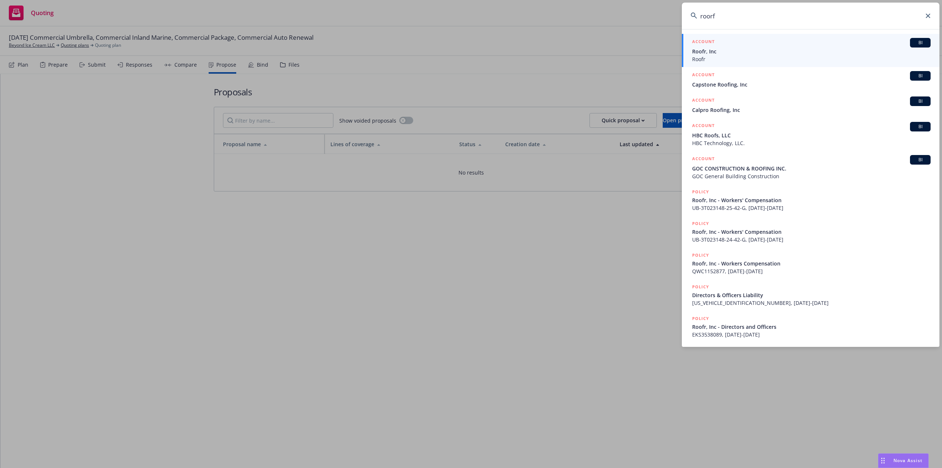
type input "roorf"
click at [720, 53] on span "Roofr, Inc" at bounding box center [811, 51] width 238 height 8
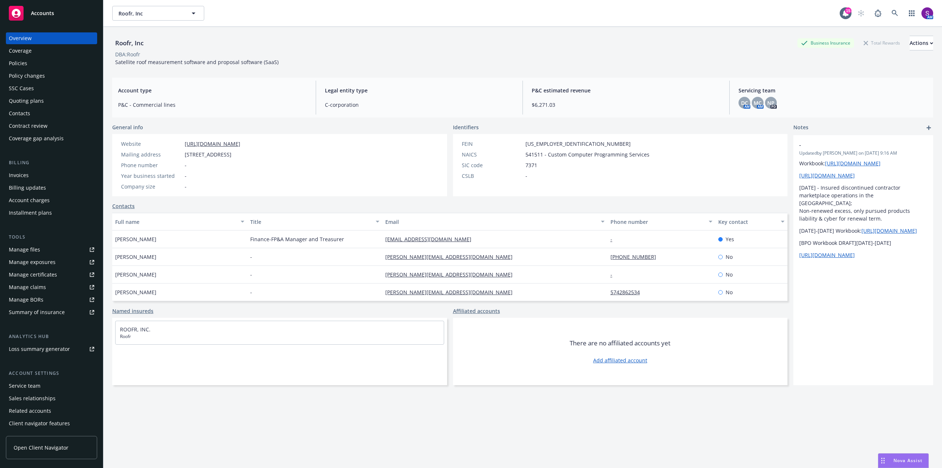
click at [23, 59] on div "Policies" at bounding box center [18, 63] width 18 height 12
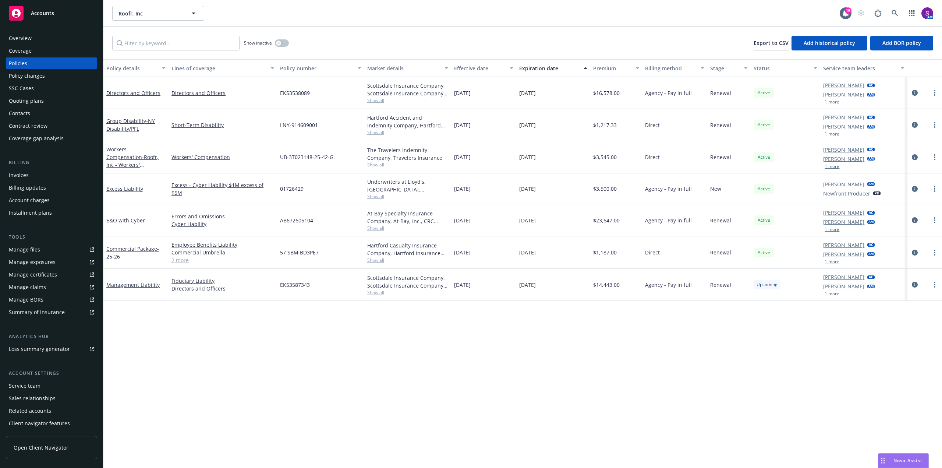
click at [45, 273] on div "Manage certificates" at bounding box center [33, 275] width 48 height 12
click at [890, 10] on link at bounding box center [894, 13] width 15 height 15
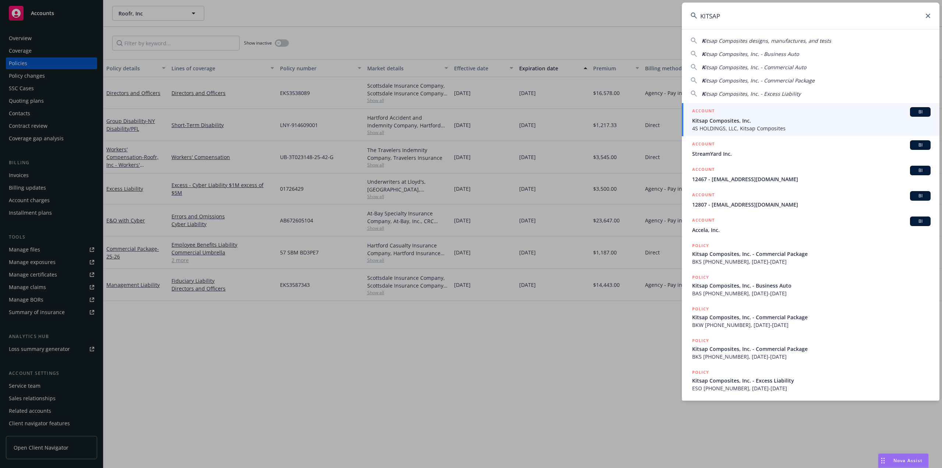
type input "KITSAP"
click at [725, 127] on span "4S HOLDINGS, LLC, Kitsap Composites" at bounding box center [811, 128] width 238 height 8
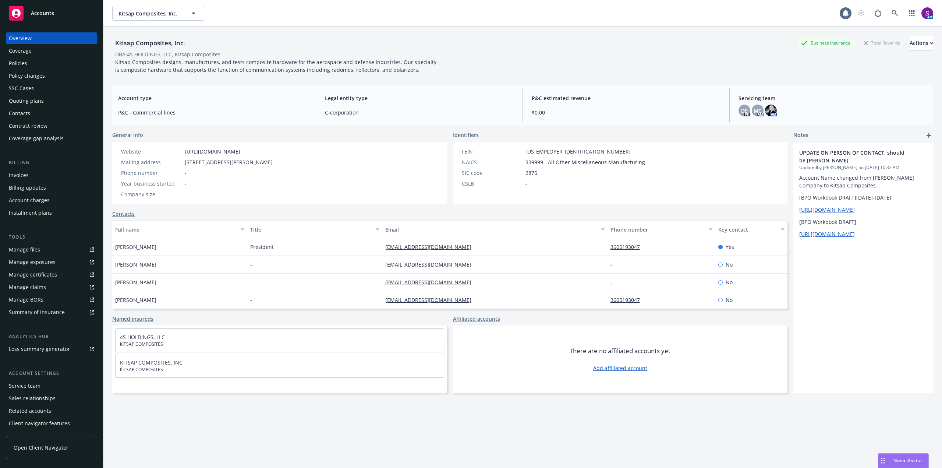
click at [31, 63] on div "Policies" at bounding box center [51, 63] width 85 height 12
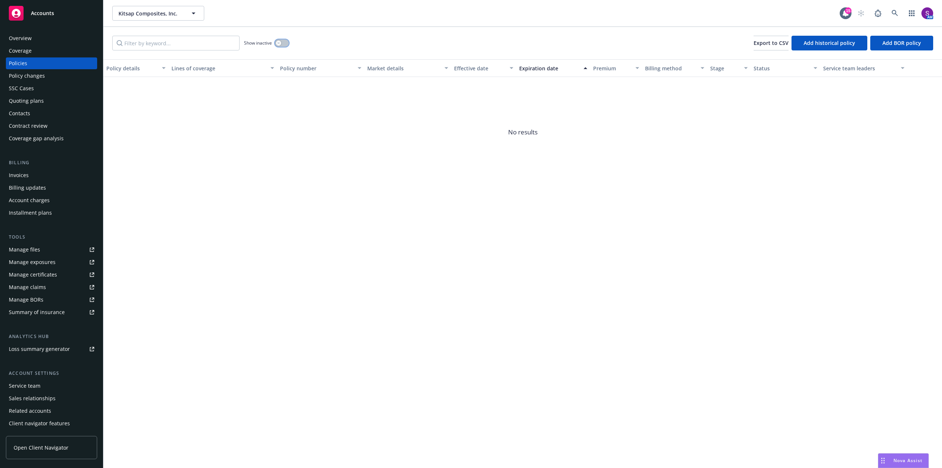
click at [280, 45] on button "button" at bounding box center [282, 42] width 14 height 7
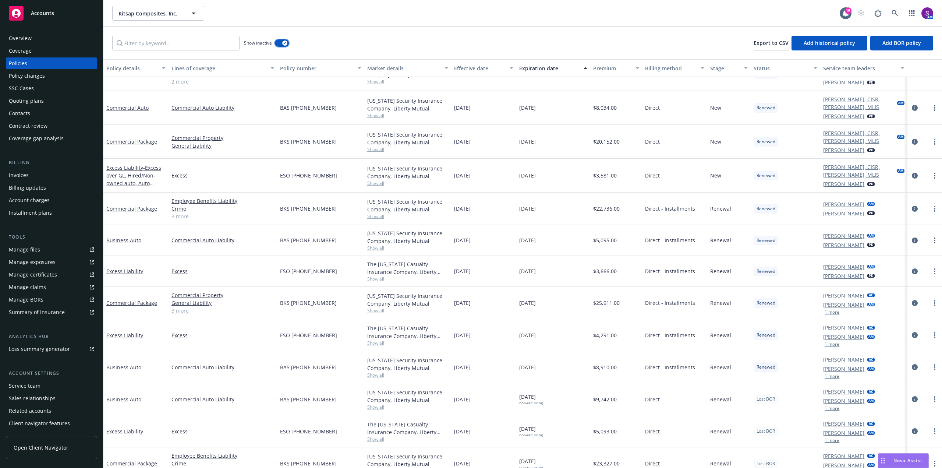
scroll to position [172, 0]
click at [897, 14] on icon at bounding box center [894, 13] width 7 height 7
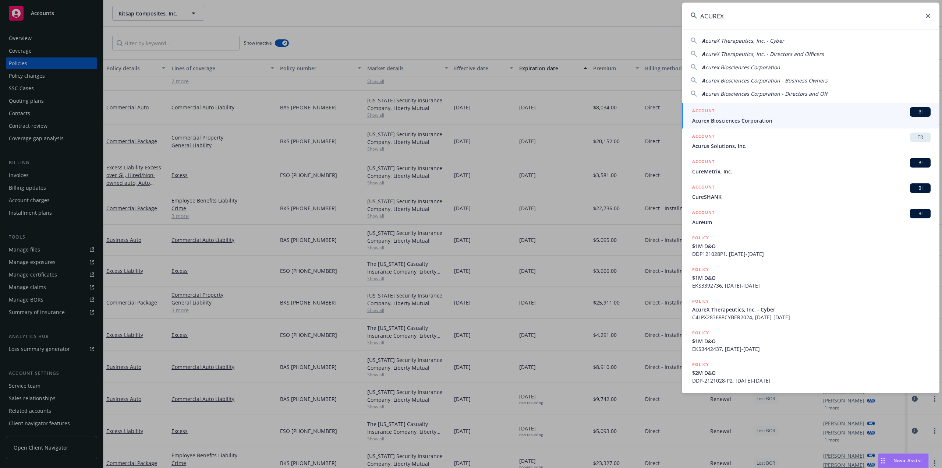
type input "ACUREX"
click at [743, 122] on span "Acurex Biosciences Corporation" at bounding box center [811, 121] width 238 height 8
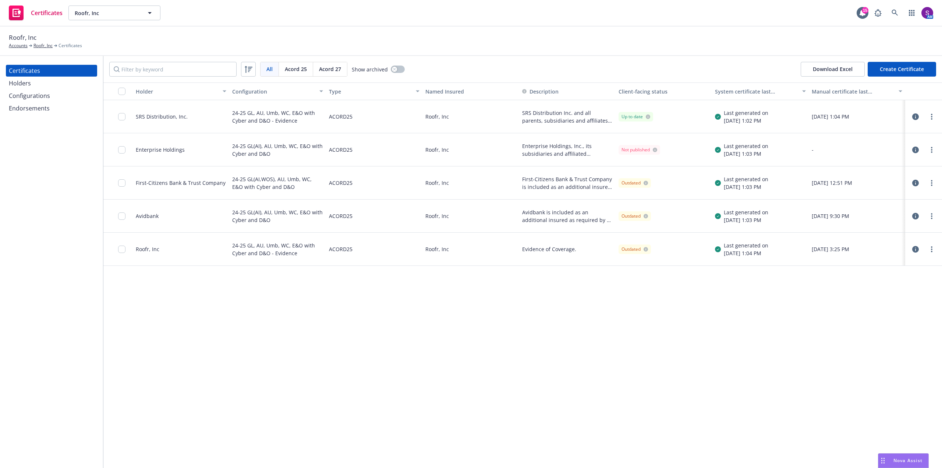
click at [912, 116] on icon "button" at bounding box center [915, 116] width 7 height 7
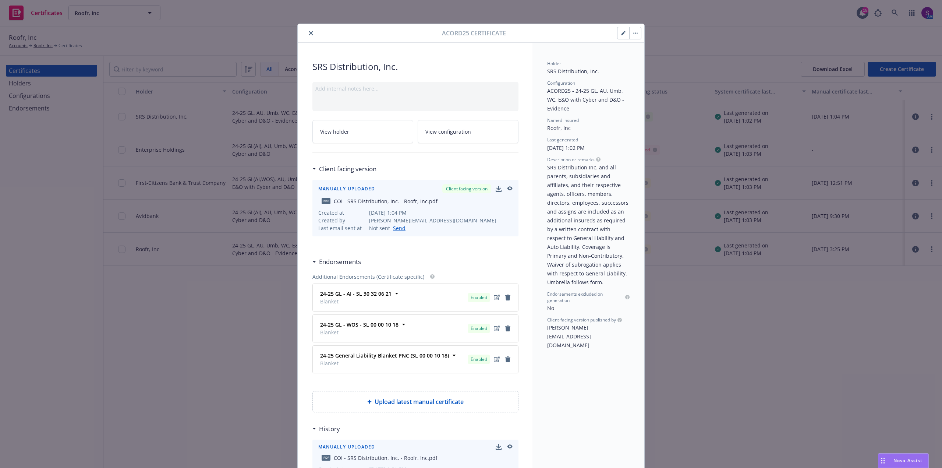
click at [508, 188] on icon "button" at bounding box center [509, 188] width 5 height 4
click at [507, 188] on icon "button" at bounding box center [509, 188] width 5 height 4
